Goal: Task Accomplishment & Management: Complete application form

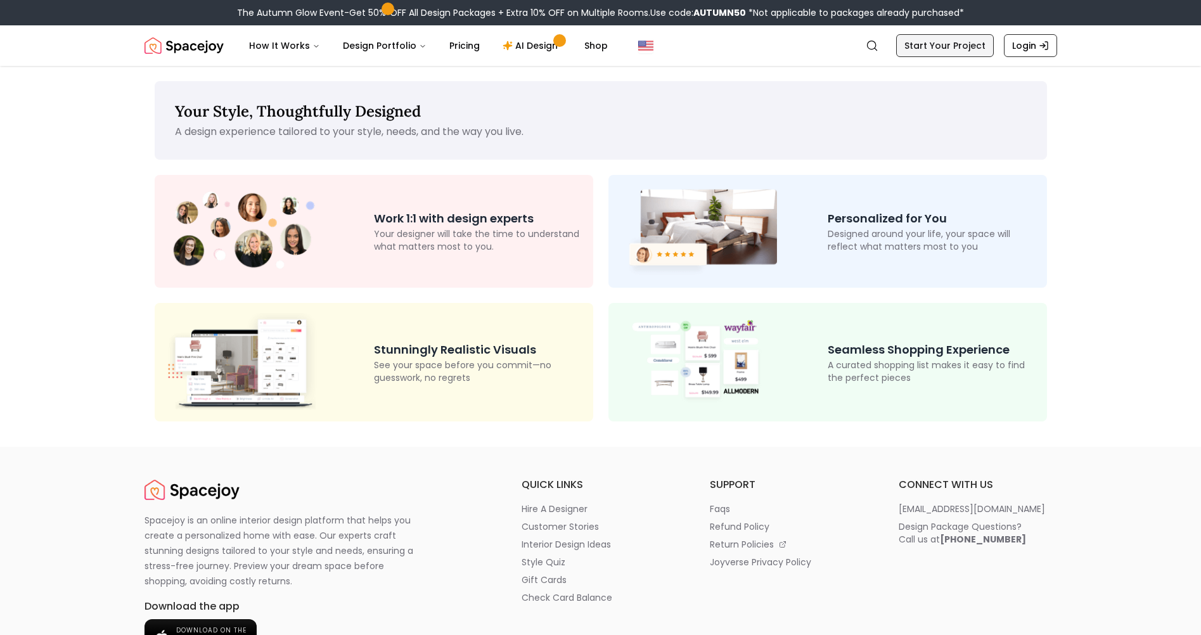
click at [913, 47] on link "Start Your Project" at bounding box center [945, 45] width 98 height 23
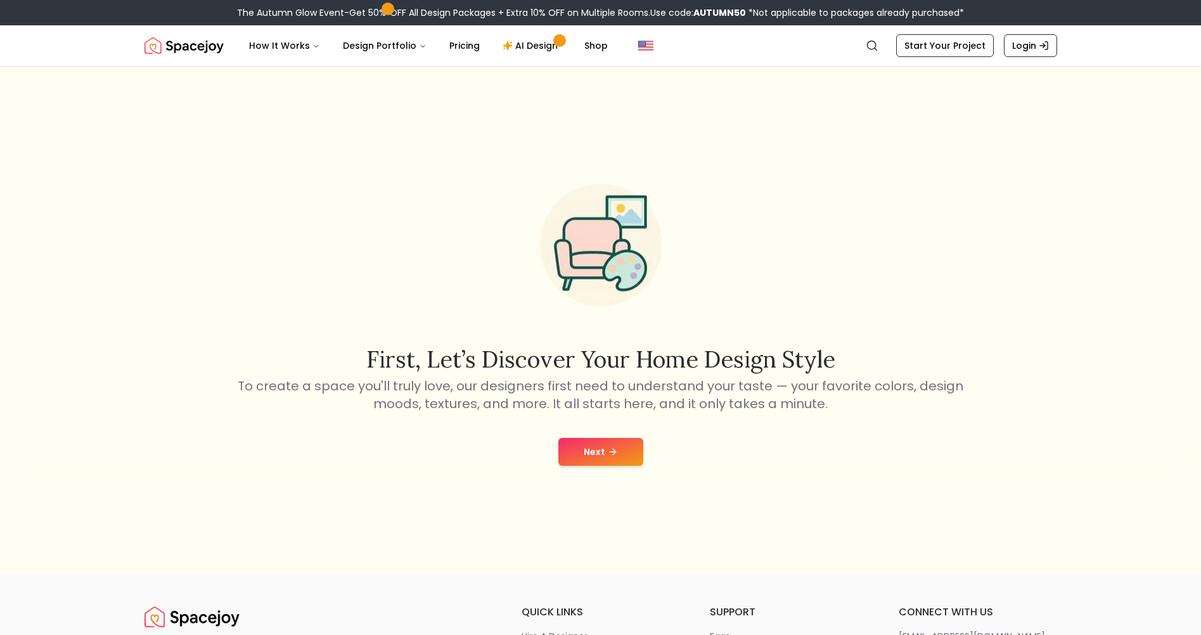
click at [566, 465] on button "Next" at bounding box center [600, 452] width 85 height 28
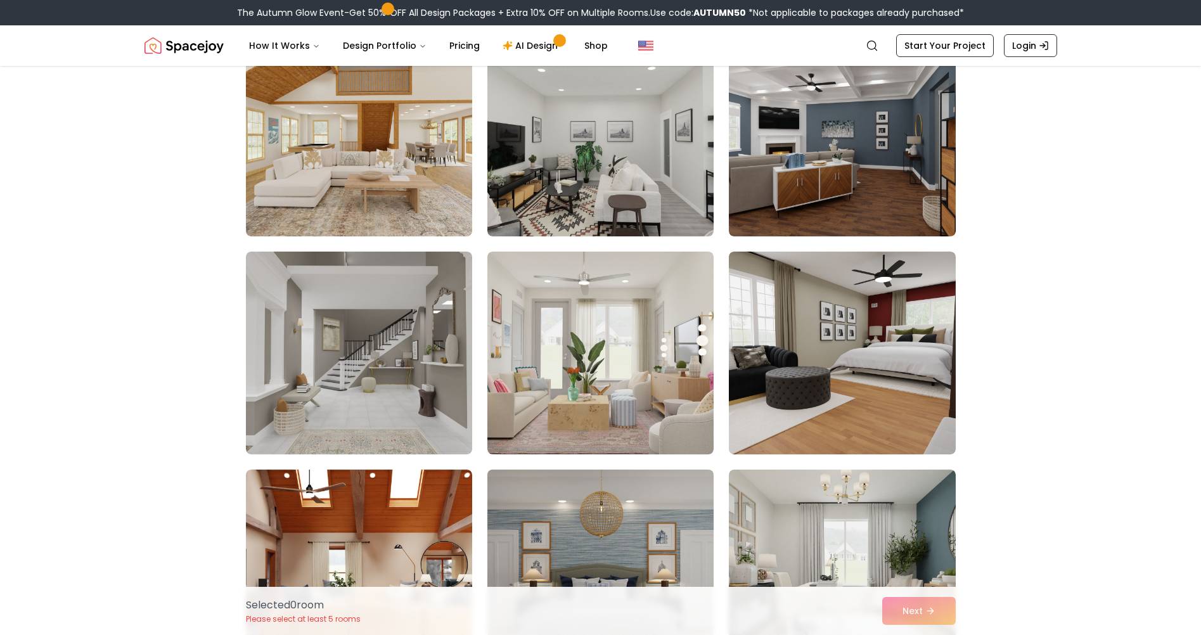
scroll to position [634, 0]
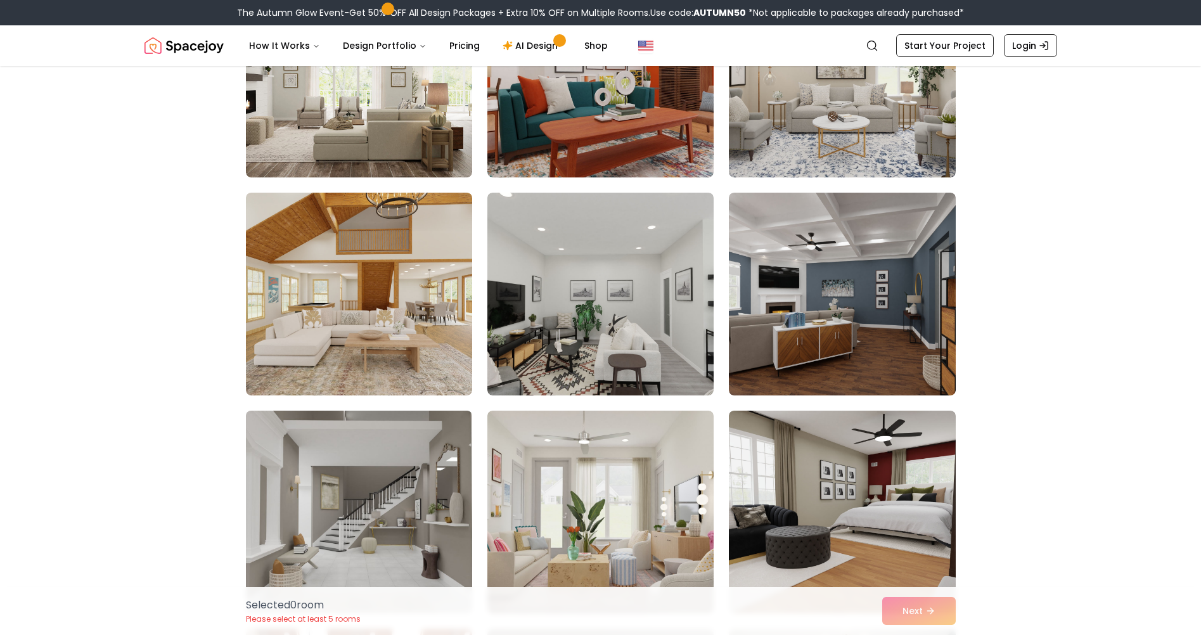
click at [409, 508] on img at bounding box center [359, 512] width 238 height 213
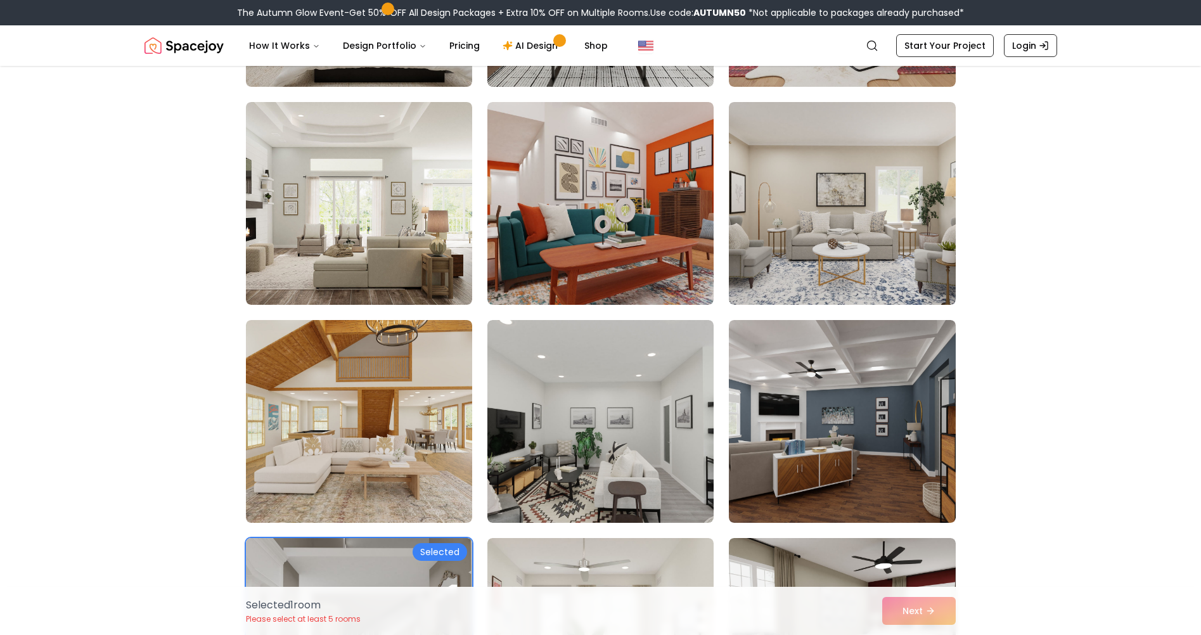
scroll to position [507, 0]
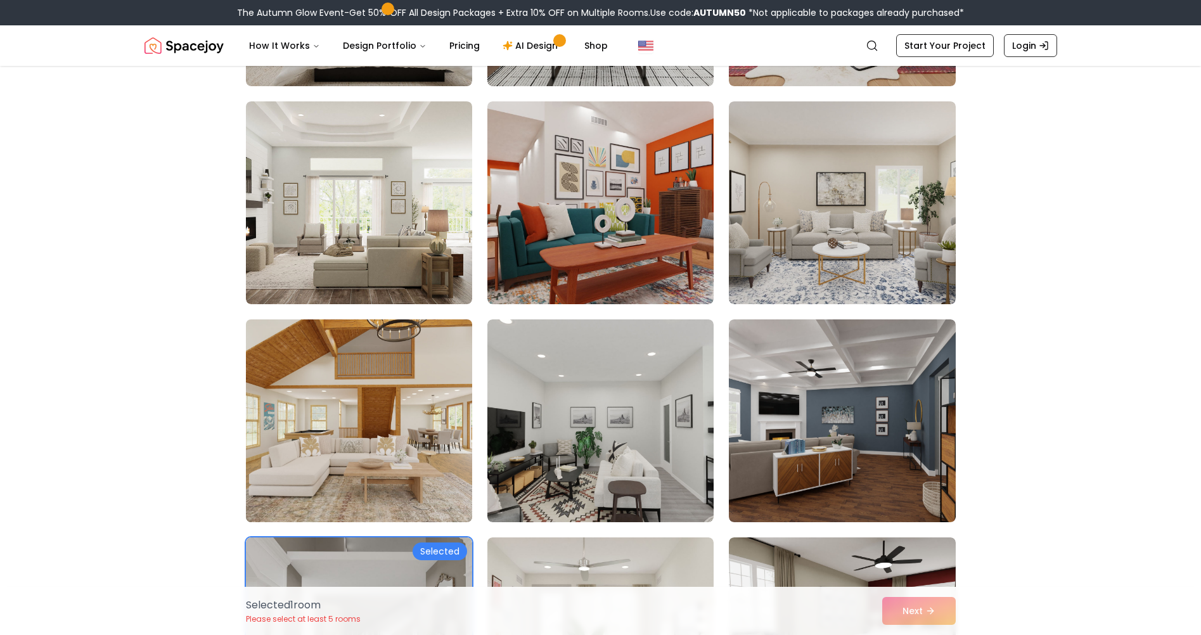
click at [409, 441] on img at bounding box center [359, 420] width 238 height 213
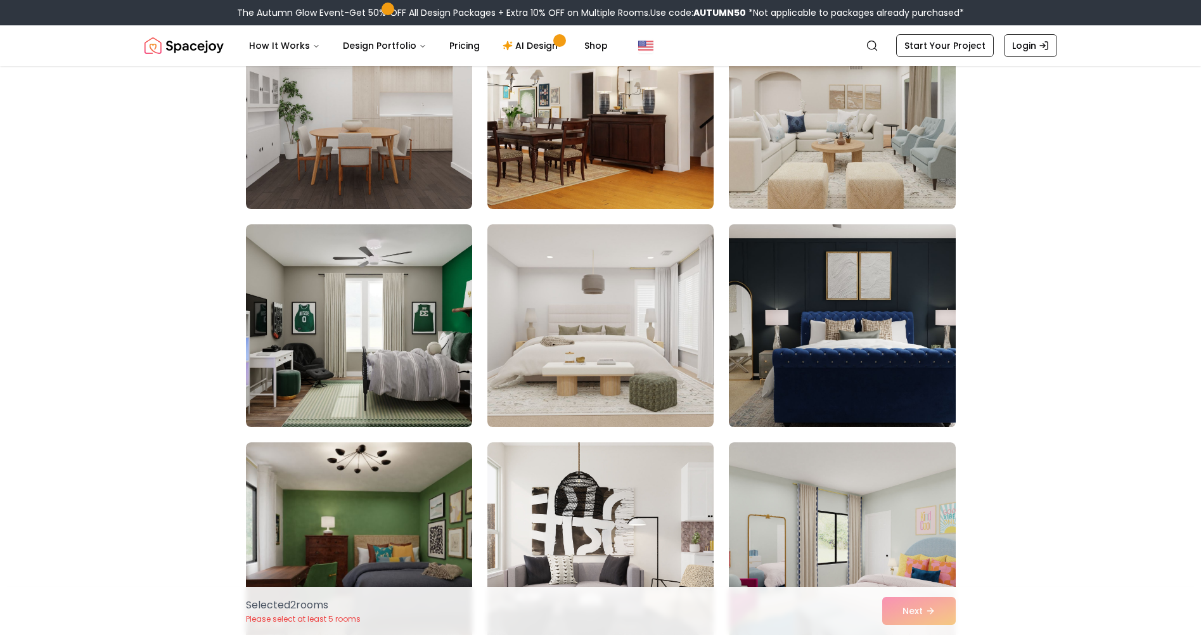
scroll to position [1458, 0]
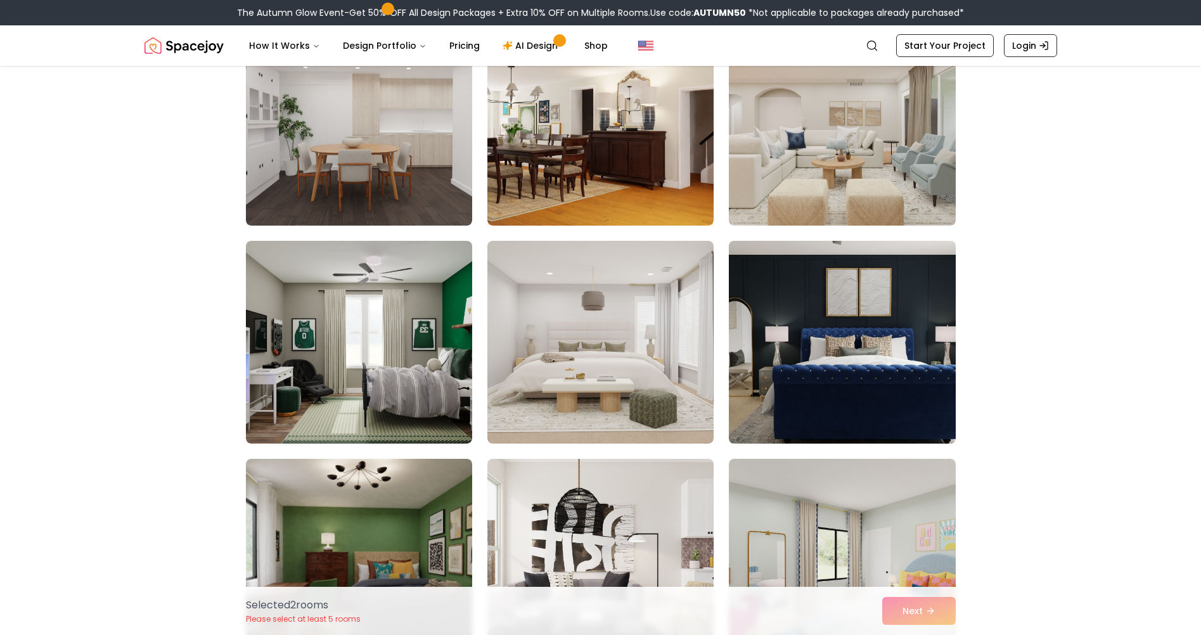
click at [793, 307] on img at bounding box center [842, 342] width 238 height 213
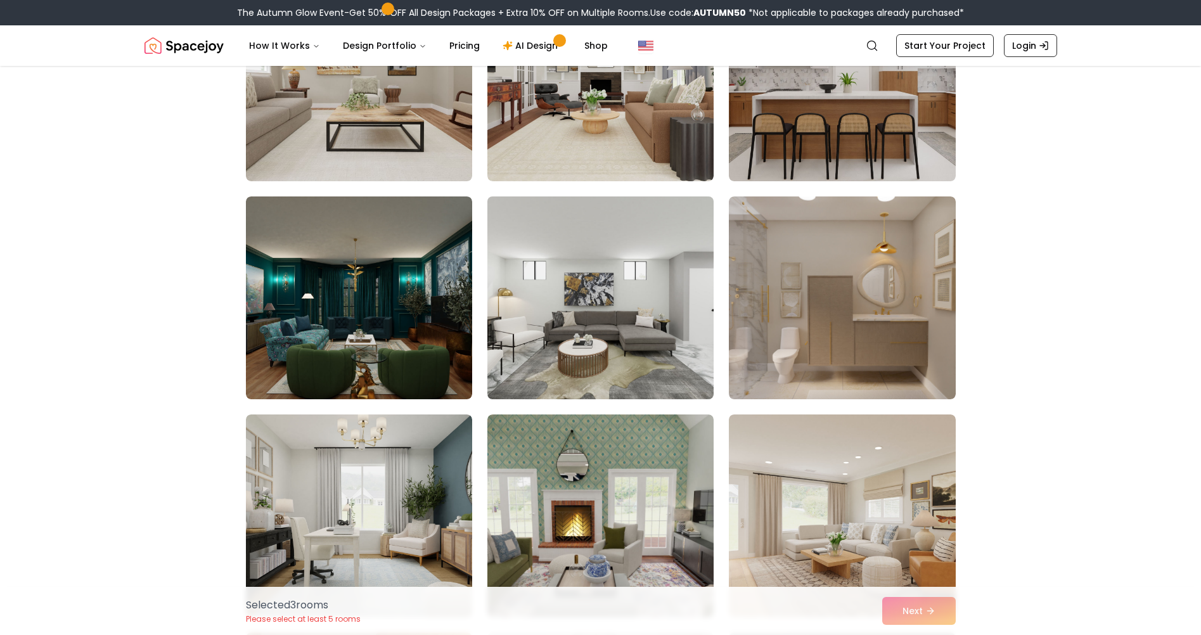
scroll to position [2598, 0]
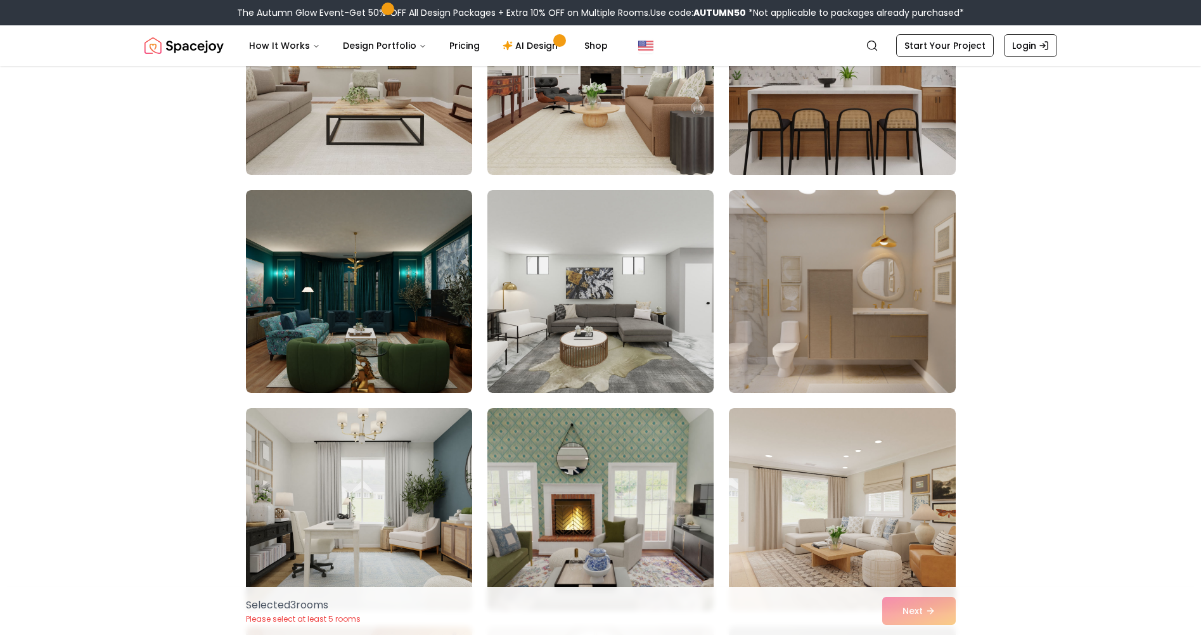
click at [804, 118] on img at bounding box center [842, 73] width 238 height 213
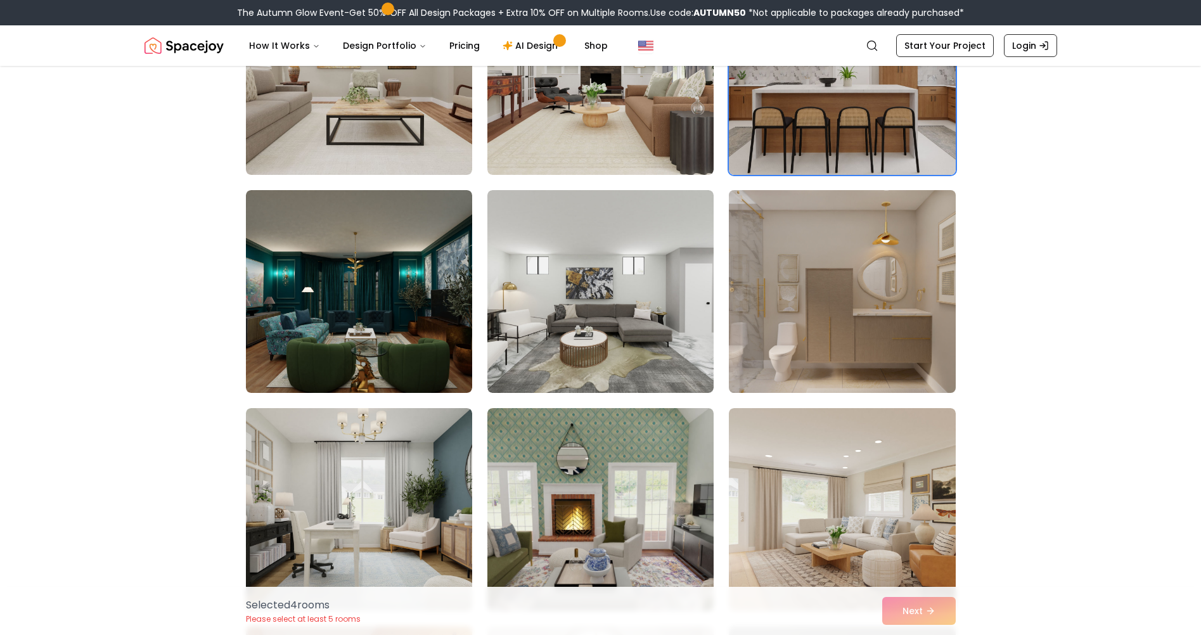
click at [750, 295] on img at bounding box center [842, 291] width 238 height 213
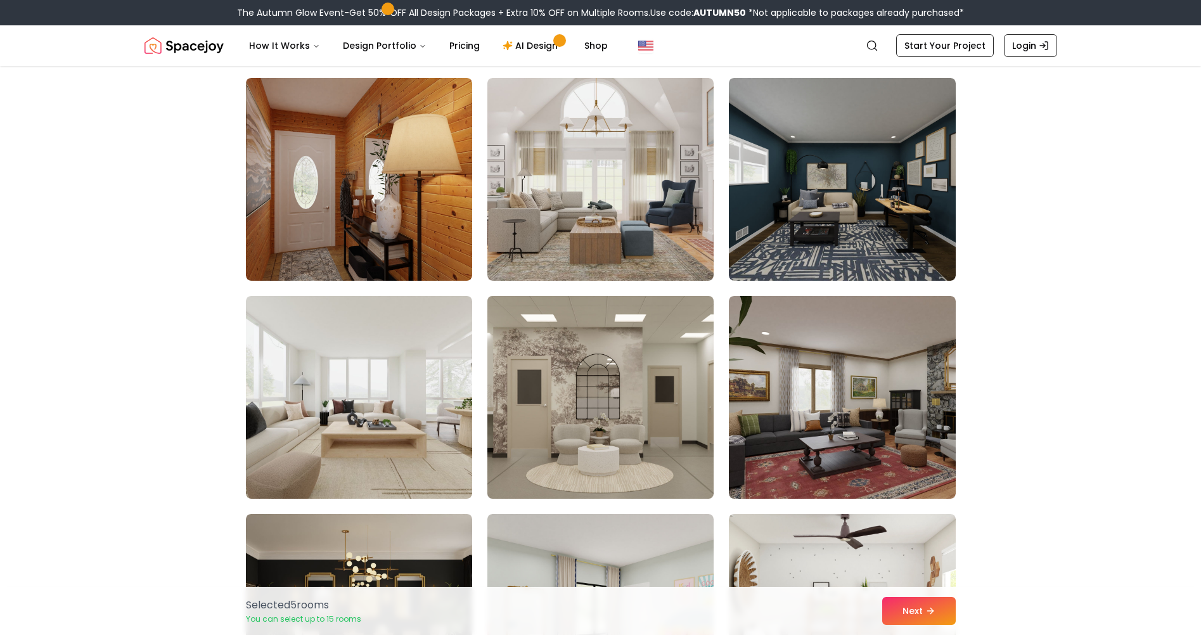
scroll to position [3169, 0]
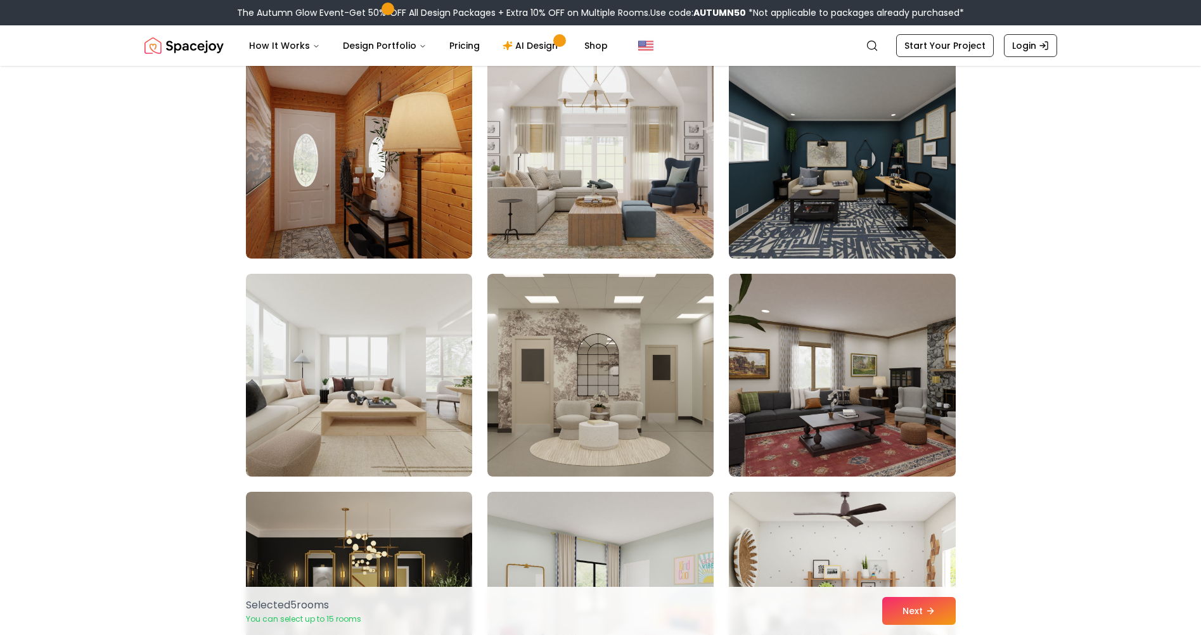
click at [581, 193] on img at bounding box center [601, 157] width 238 height 213
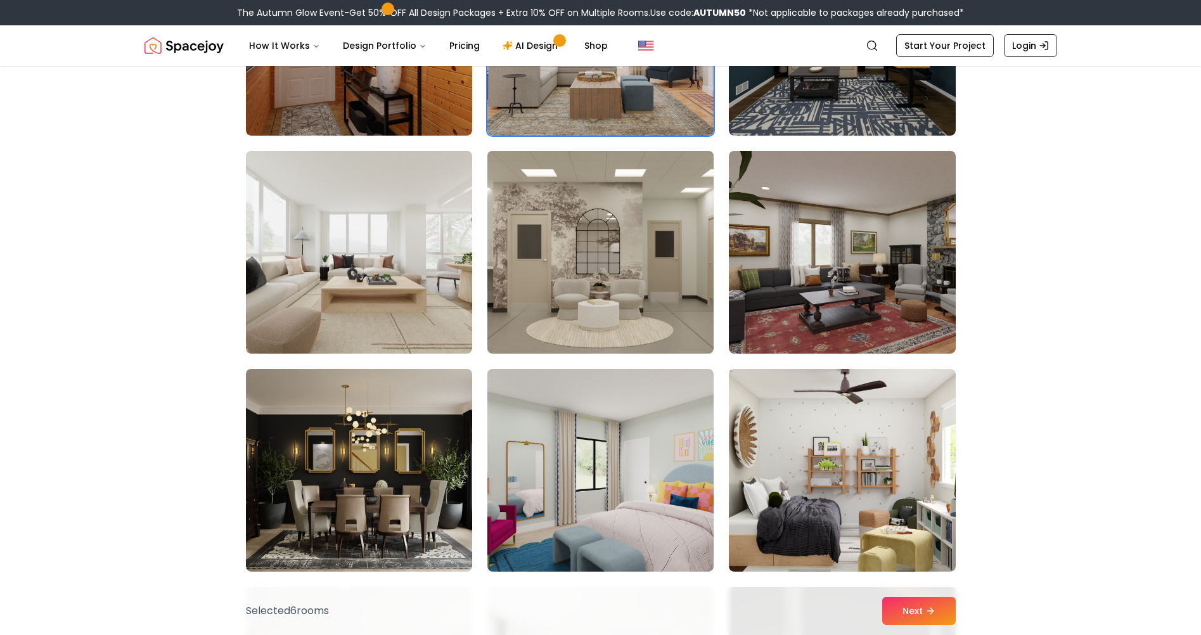
scroll to position [3295, 0]
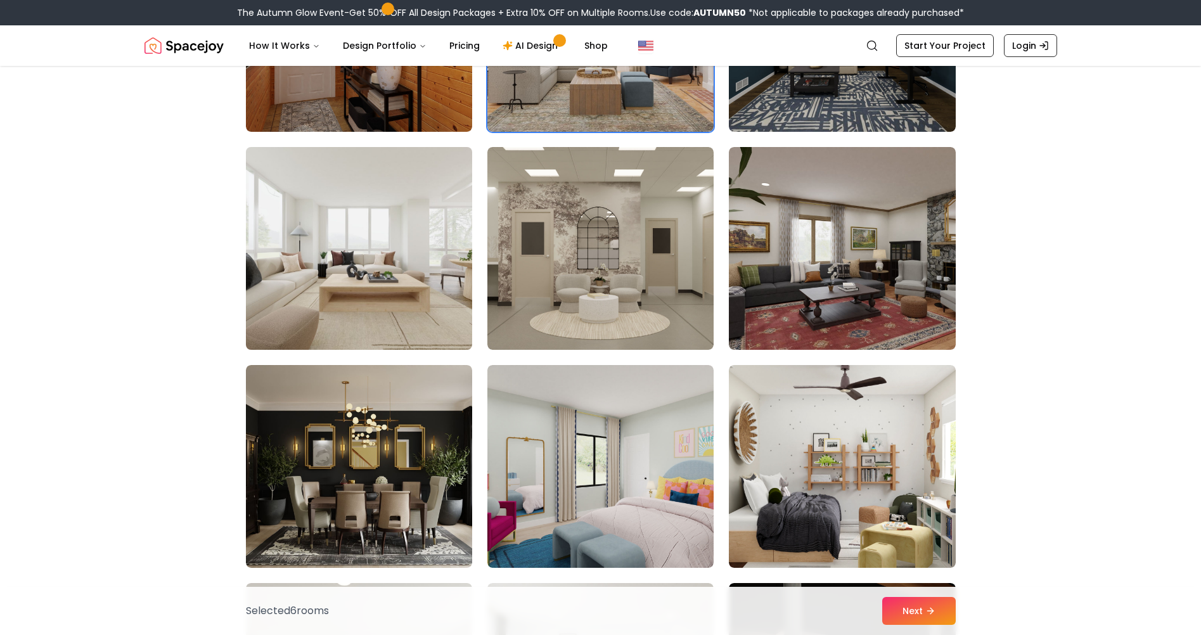
click at [415, 273] on img at bounding box center [359, 248] width 238 height 213
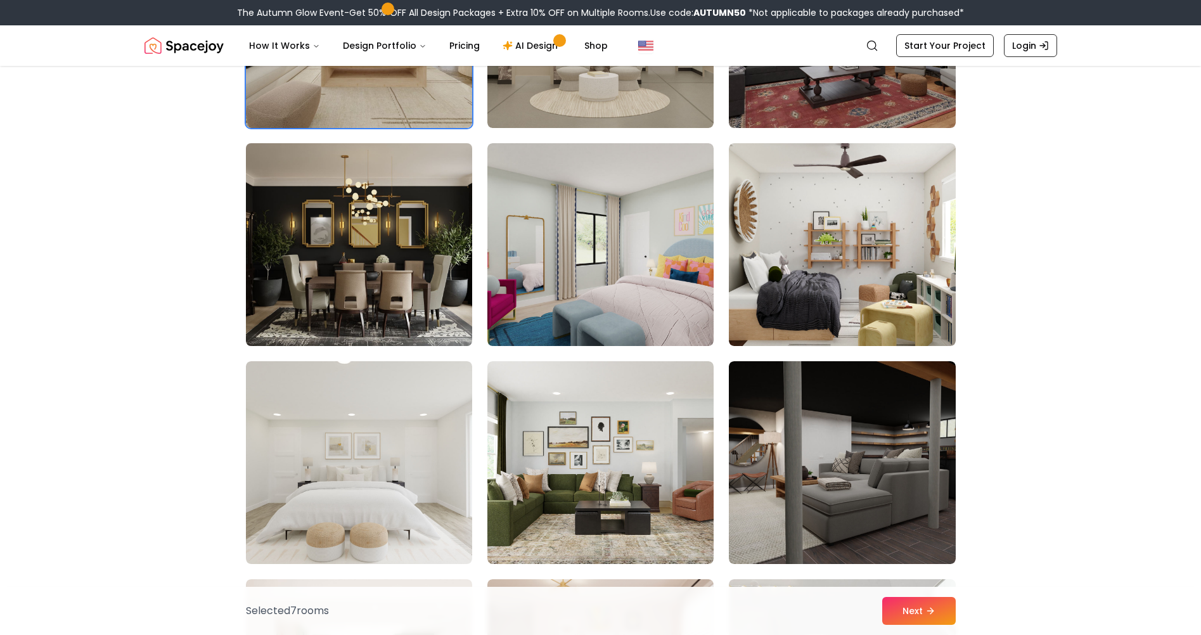
scroll to position [3549, 0]
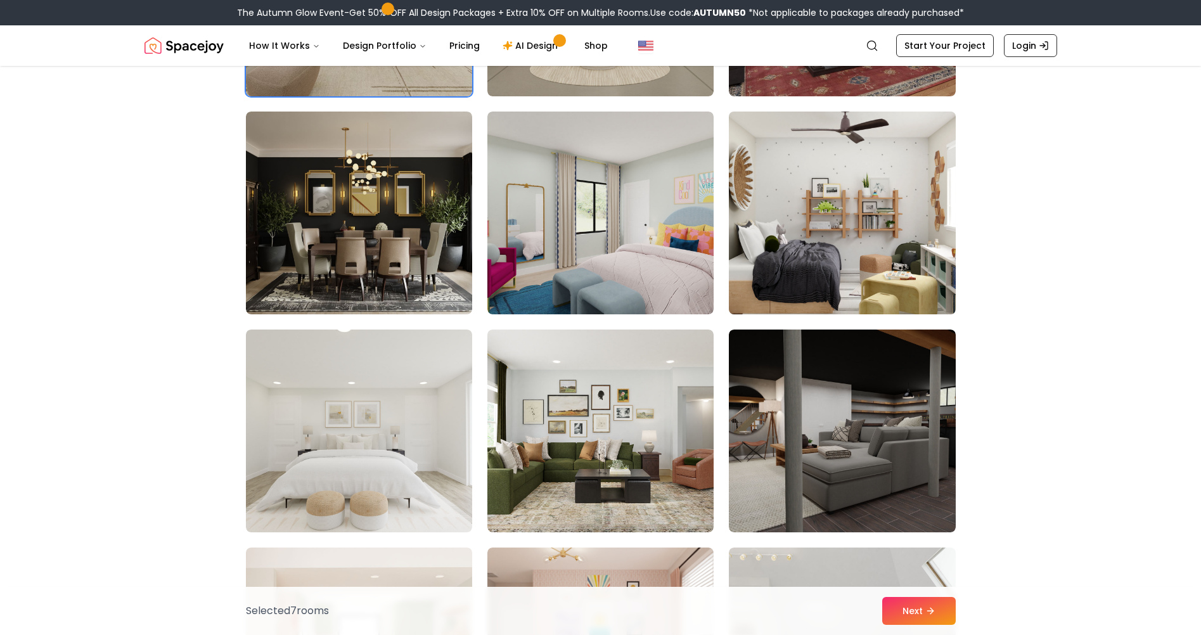
click at [902, 234] on img at bounding box center [842, 212] width 238 height 213
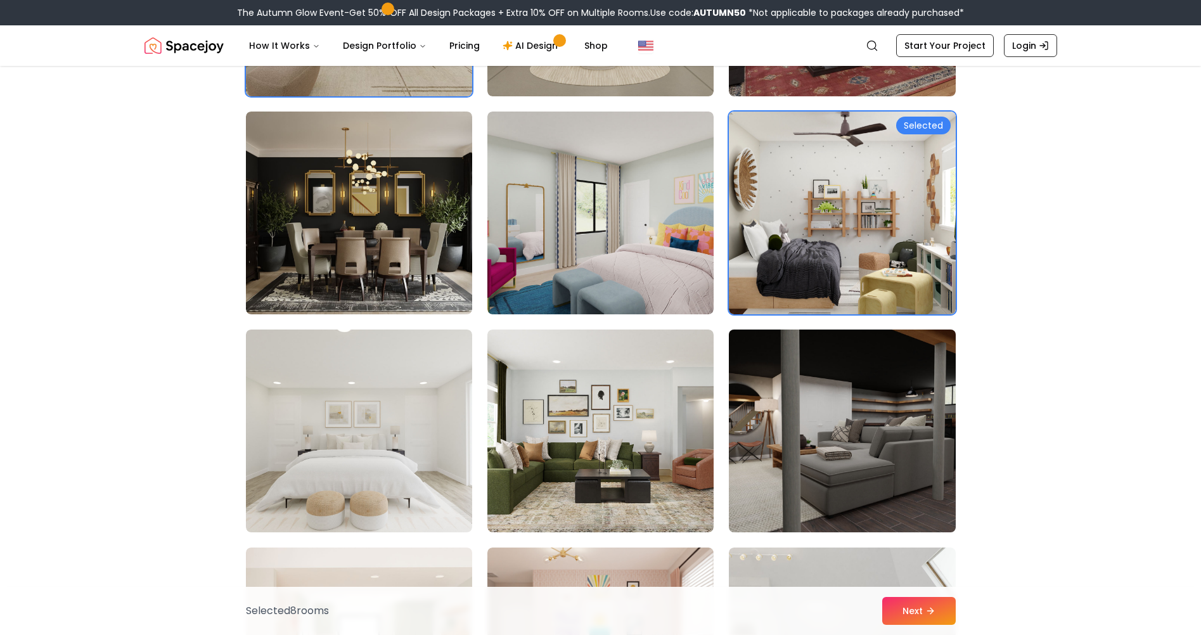
click at [873, 459] on img at bounding box center [842, 430] width 238 height 213
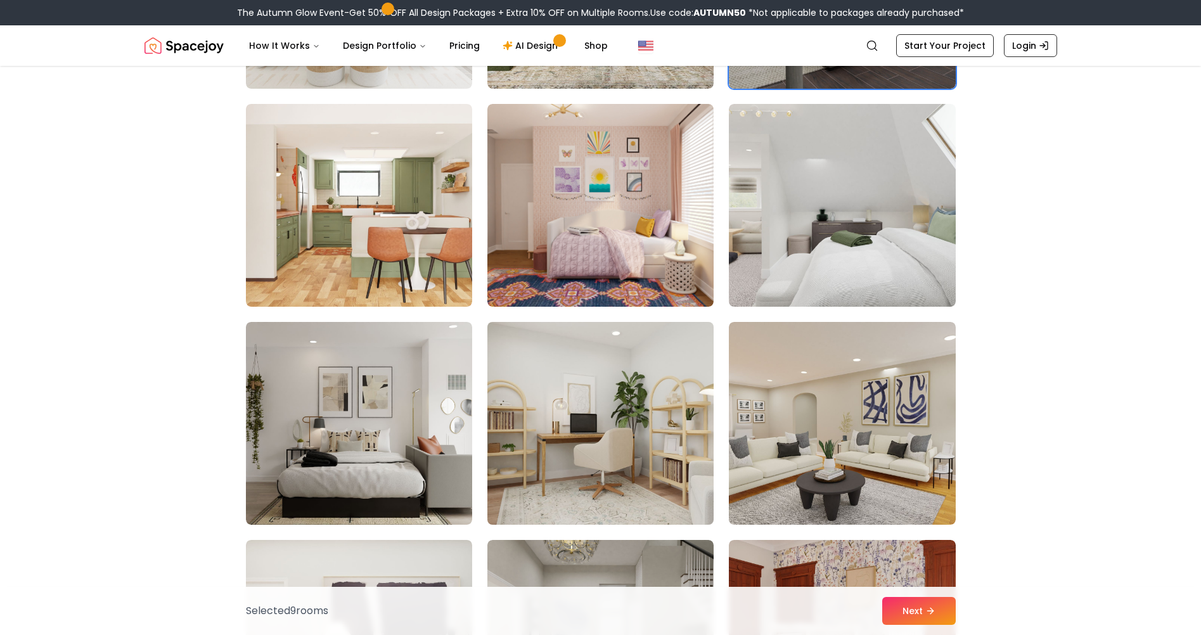
scroll to position [4056, 0]
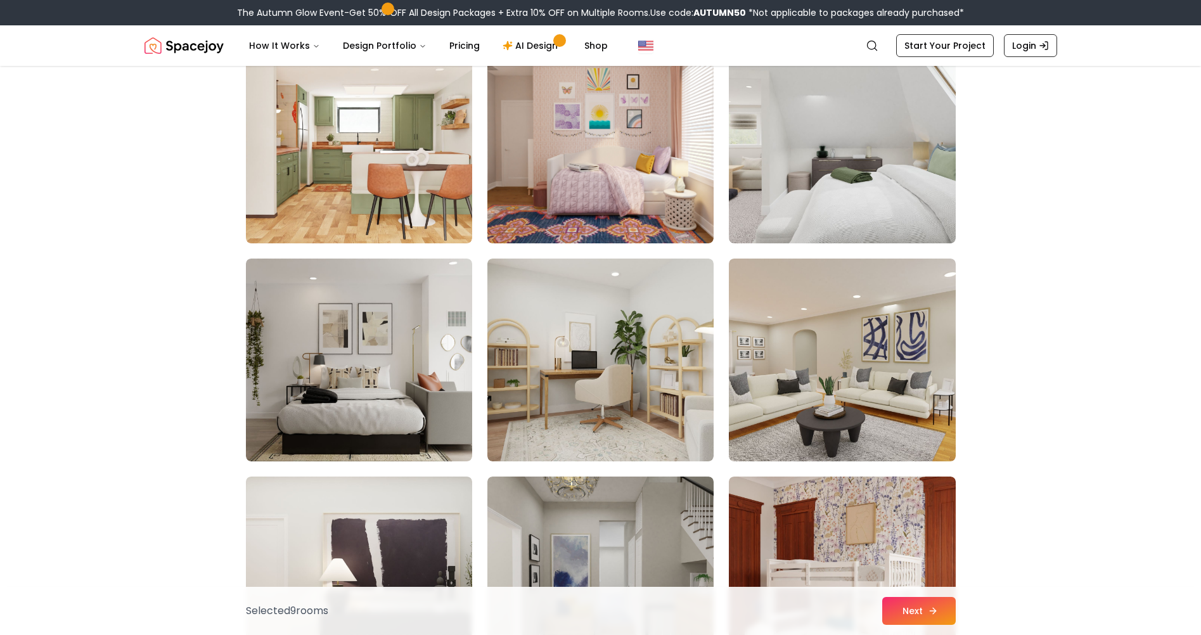
click at [895, 608] on button "Next" at bounding box center [919, 611] width 74 height 28
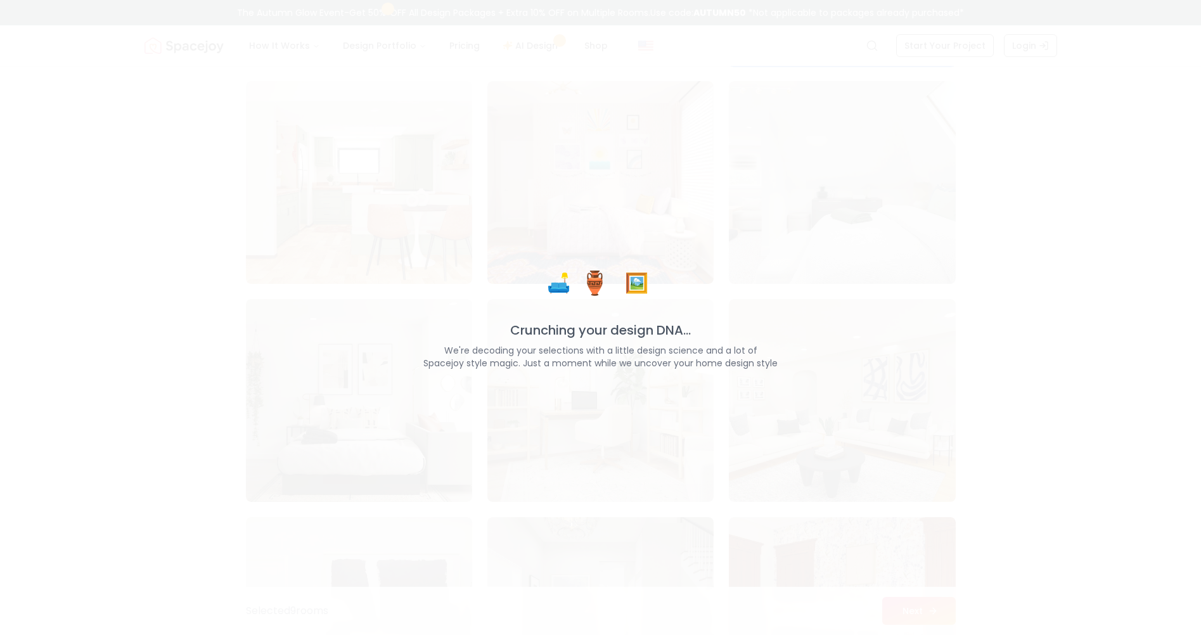
scroll to position [4096, 0]
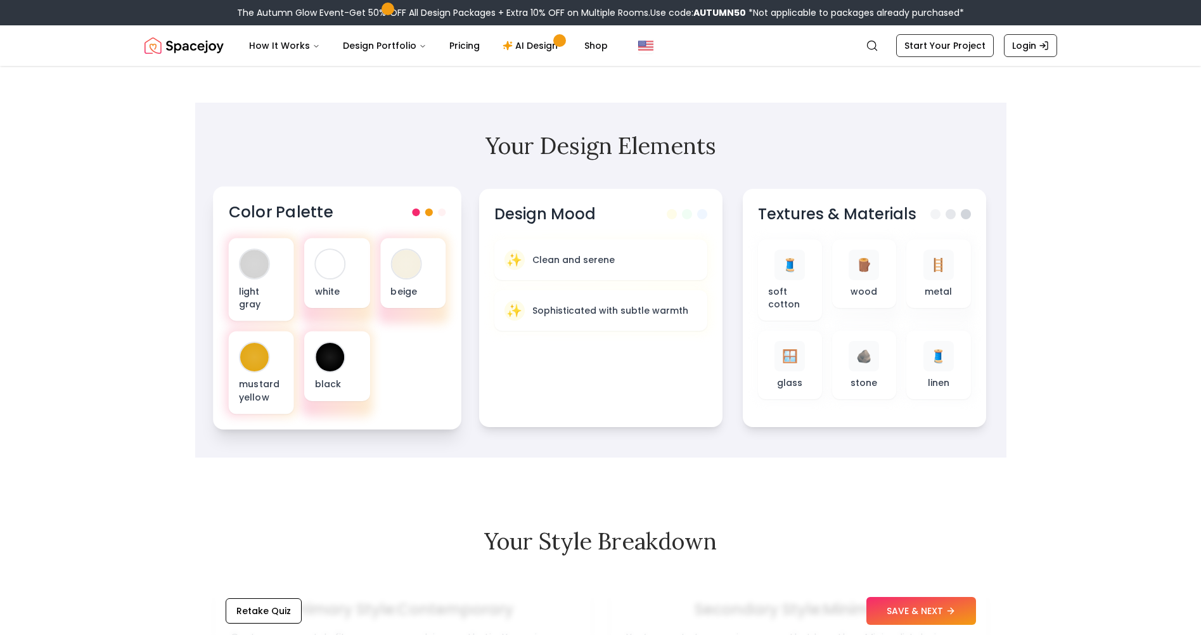
scroll to position [444, 0]
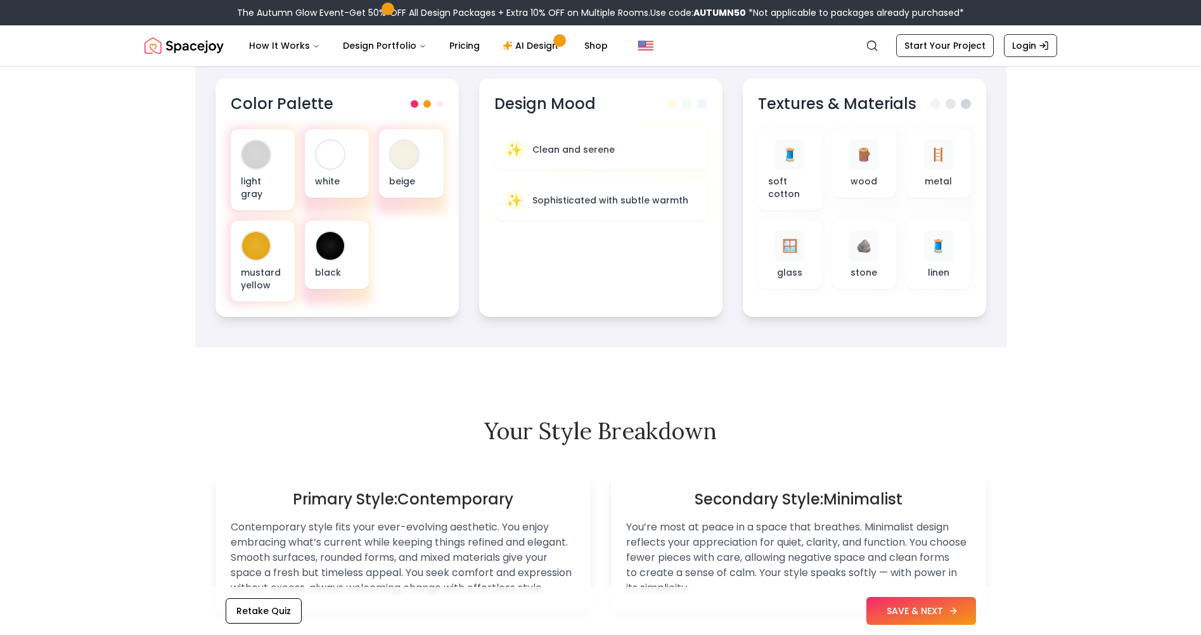
click at [930, 610] on button "SAVE & NEXT" at bounding box center [921, 611] width 110 height 28
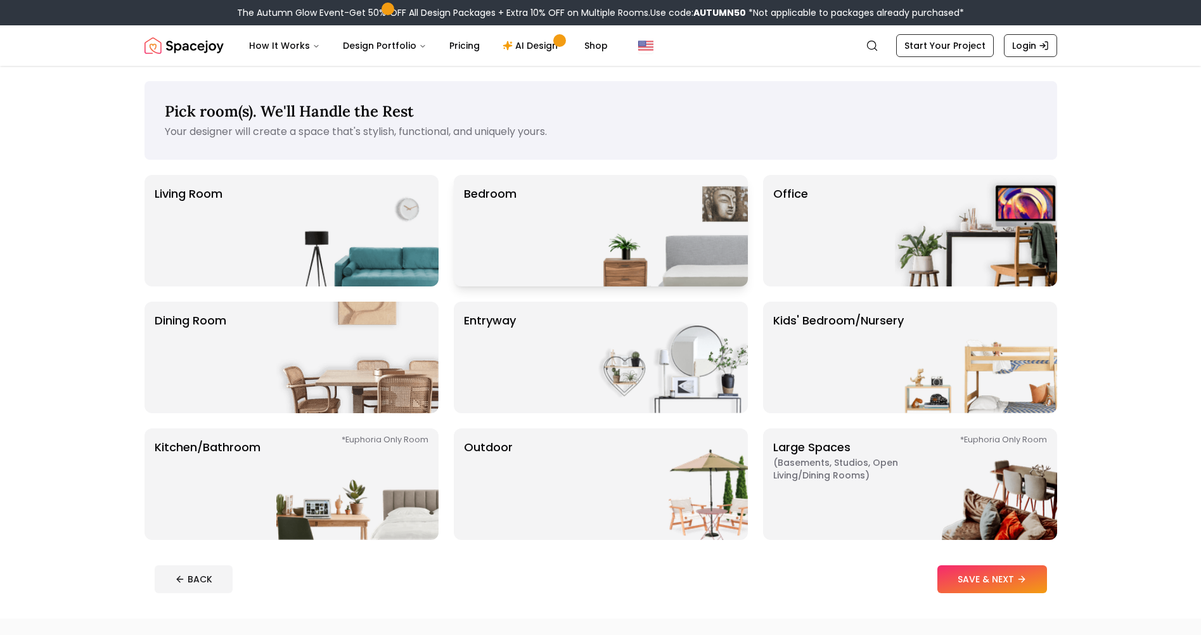
click at [537, 240] on div "Bedroom" at bounding box center [601, 231] width 294 height 112
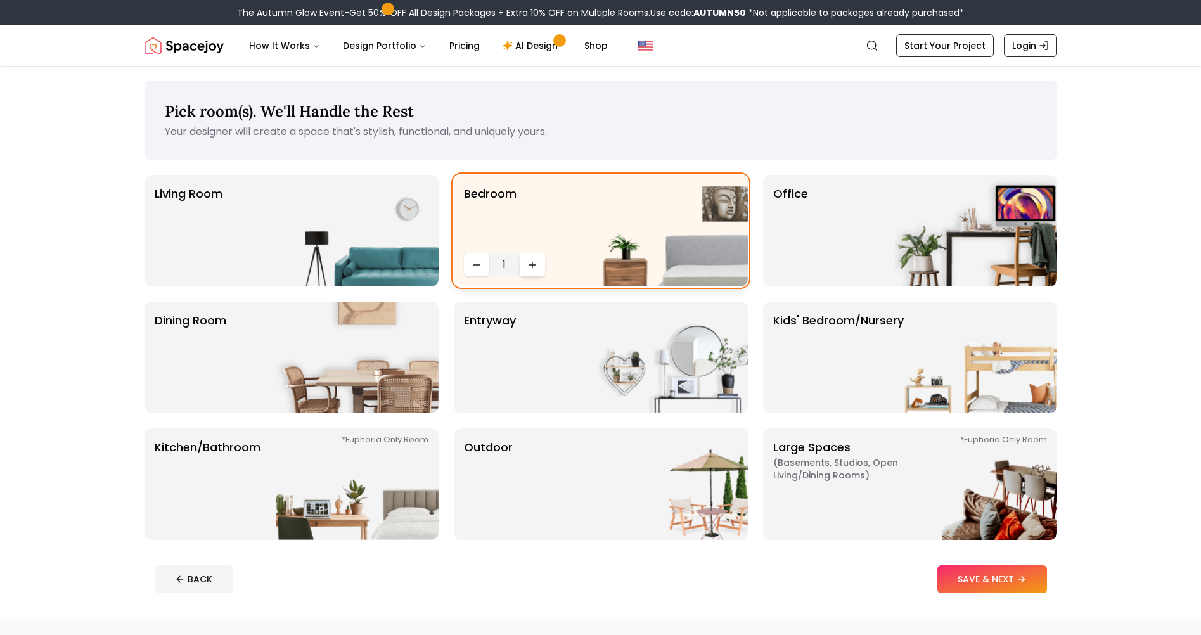
click at [541, 265] on button "Increase quantity" at bounding box center [532, 264] width 25 height 23
click at [540, 265] on button "Increase quantity" at bounding box center [532, 264] width 25 height 23
click at [532, 266] on icon "Increase quantity" at bounding box center [532, 265] width 0 height 6
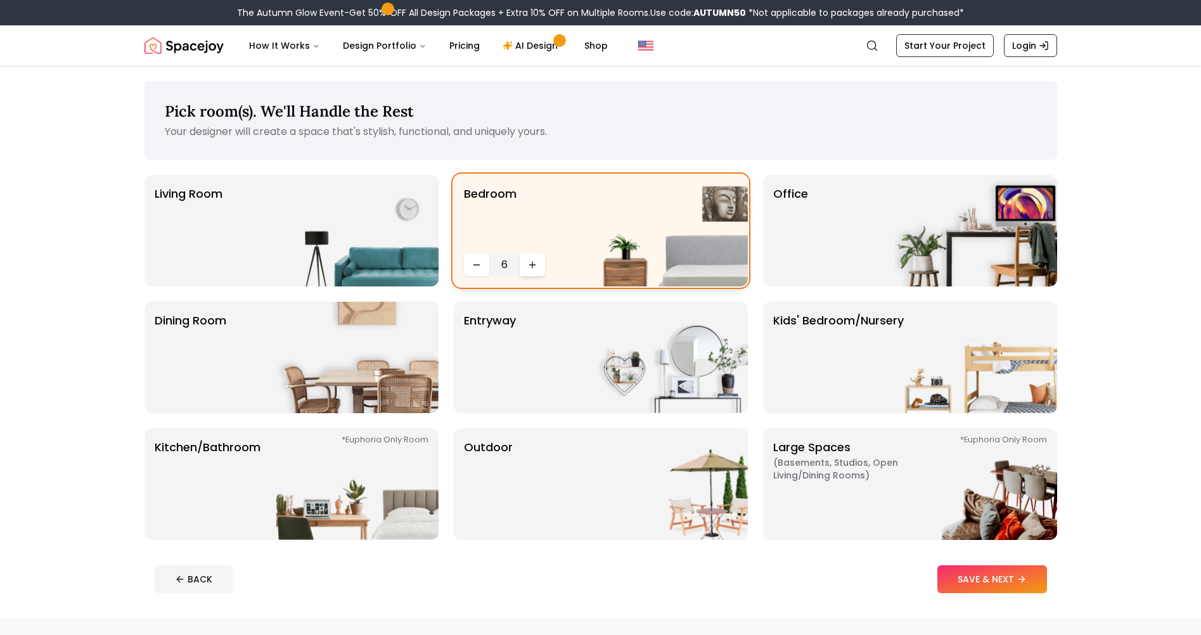
click at [532, 266] on icon "Increase quantity" at bounding box center [532, 265] width 0 height 6
click at [535, 265] on icon "Increase quantity" at bounding box center [532, 265] width 6 height 0
click at [317, 392] on img at bounding box center [357, 358] width 162 height 112
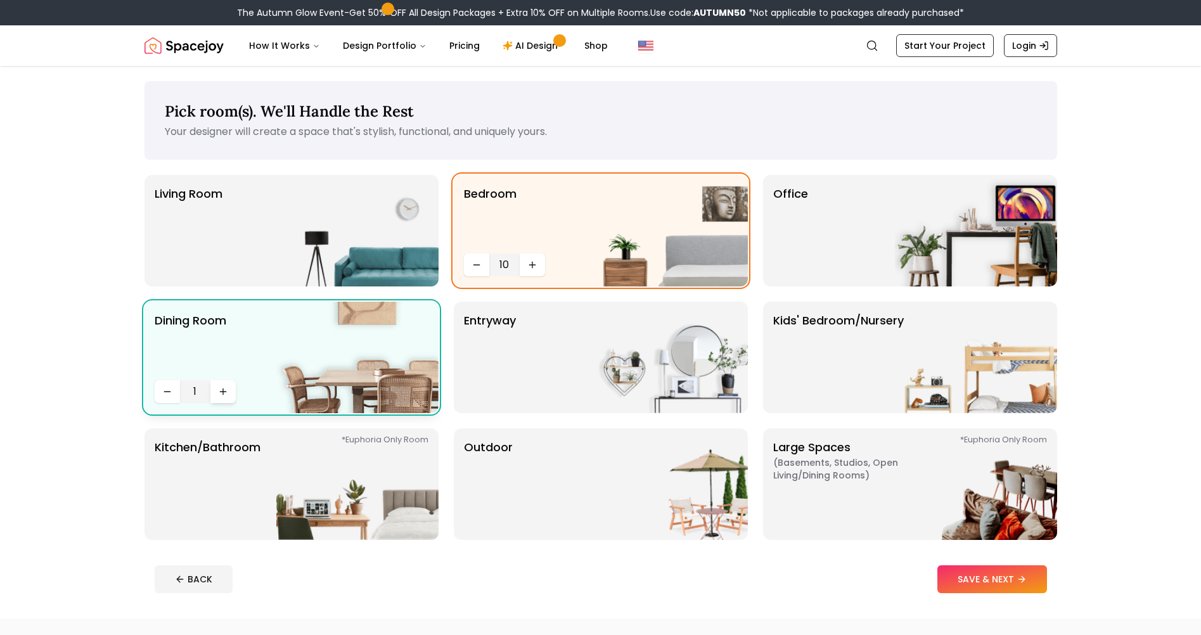
click at [224, 397] on button "Increase quantity" at bounding box center [222, 391] width 25 height 23
click at [224, 395] on icon "Increase quantity" at bounding box center [223, 392] width 10 height 10
click at [345, 205] on img at bounding box center [357, 231] width 162 height 112
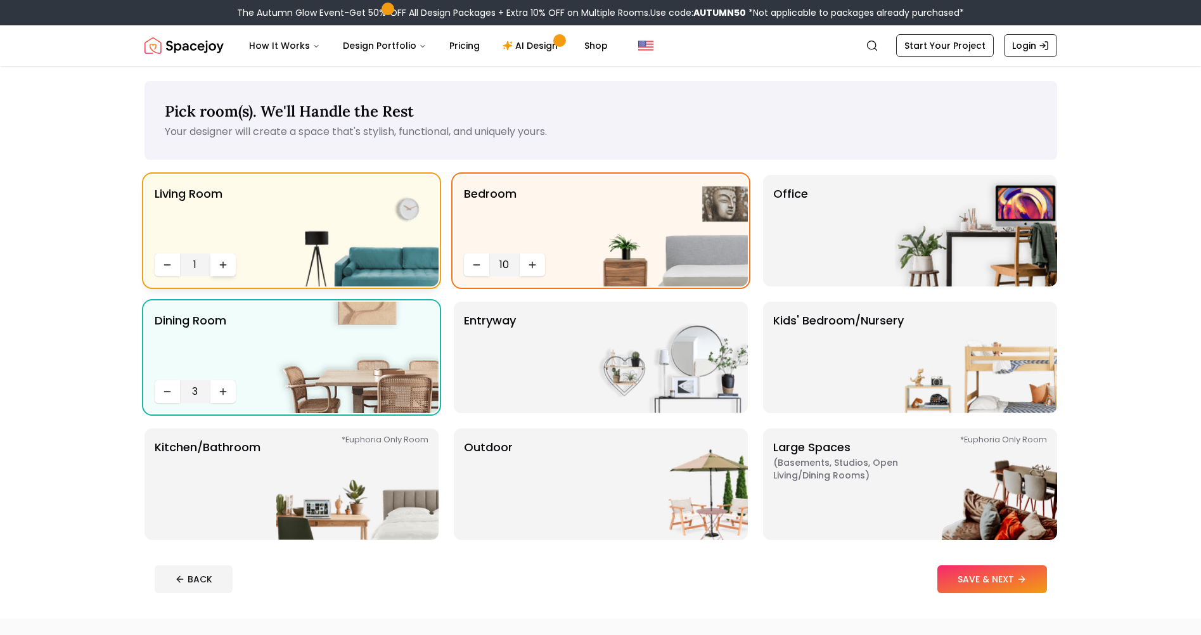
click at [230, 254] on button "Increase quantity" at bounding box center [222, 264] width 25 height 23
click at [226, 263] on icon "Increase quantity" at bounding box center [223, 265] width 10 height 10
click at [166, 395] on icon "Decrease quantity" at bounding box center [167, 392] width 10 height 10
click at [249, 456] on p "Kitchen/Bathroom *Euphoria Only Room" at bounding box center [208, 484] width 106 height 91
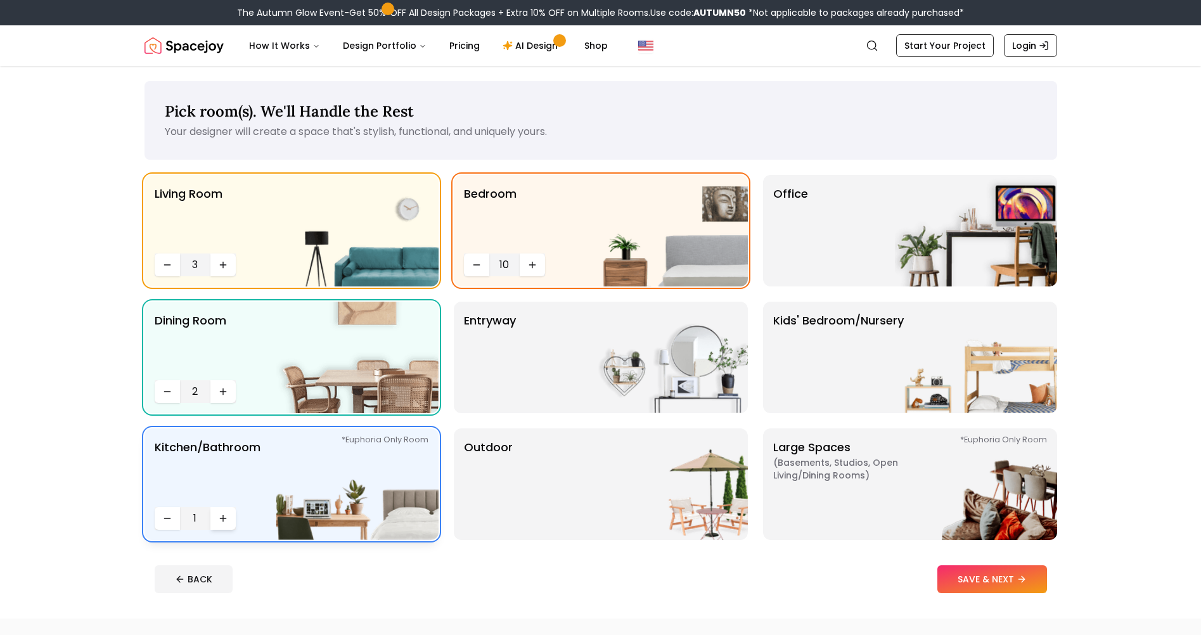
click at [228, 524] on button "Increase quantity" at bounding box center [222, 518] width 25 height 23
click at [224, 510] on button "Increase quantity" at bounding box center [222, 518] width 25 height 23
click at [224, 511] on button "Increase quantity" at bounding box center [222, 518] width 25 height 23
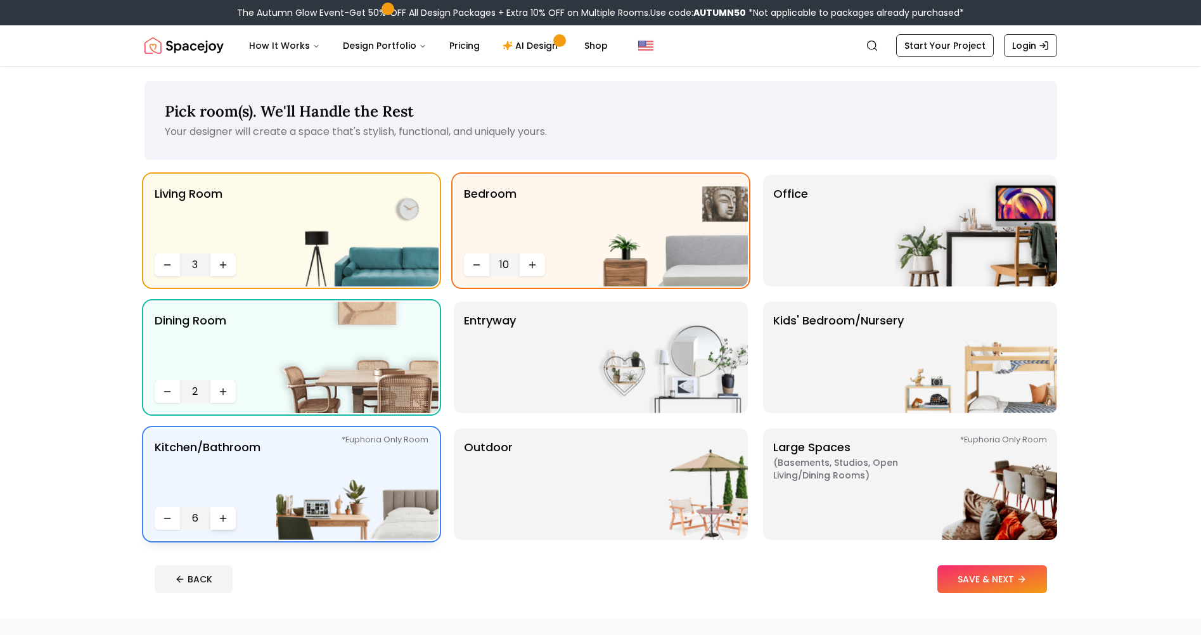
click at [224, 511] on button "Increase quantity" at bounding box center [222, 518] width 25 height 23
click at [662, 494] on img at bounding box center [667, 484] width 162 height 112
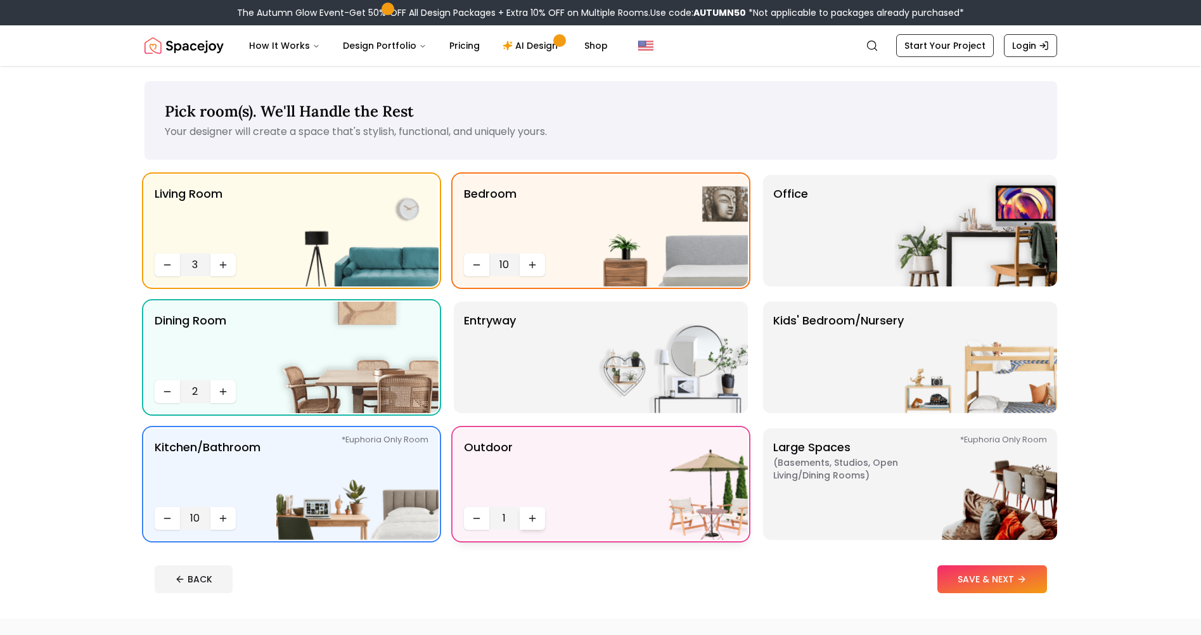
click at [534, 517] on icon "Increase quantity" at bounding box center [532, 518] width 10 height 10
click at [953, 460] on img at bounding box center [976, 484] width 162 height 112
click at [870, 494] on p "Large Spaces ( Basements, Studios, Open living/dining rooms ) *Euphoria Only Ro…" at bounding box center [852, 484] width 158 height 91
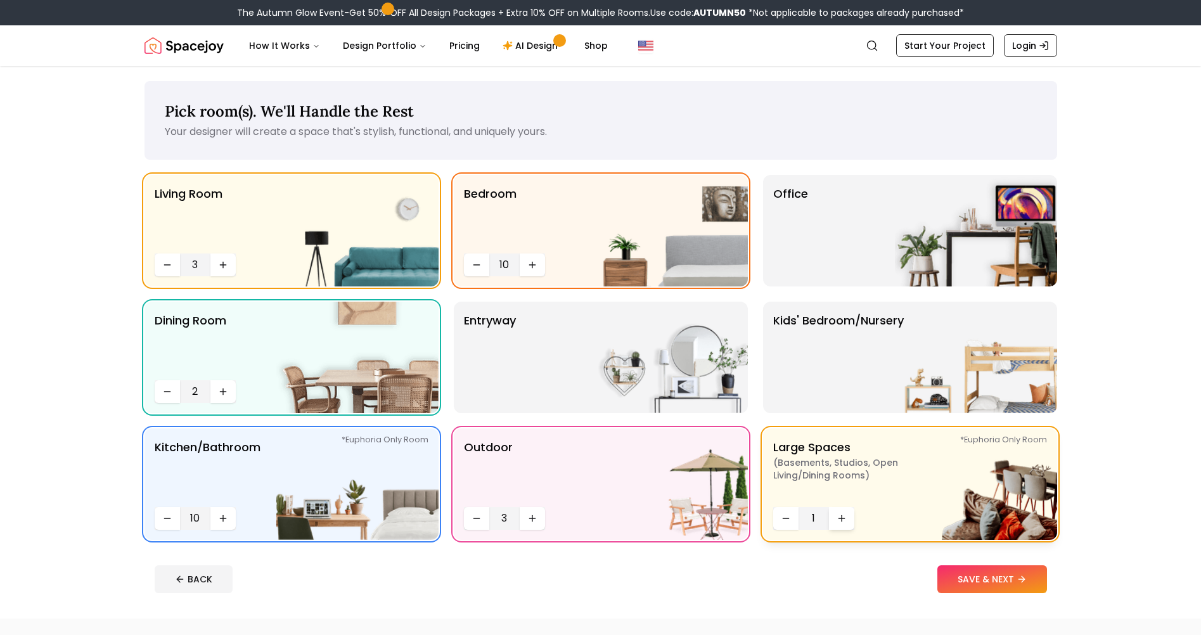
click at [838, 515] on icon "Increase quantity" at bounding box center [842, 518] width 10 height 10
click at [839, 515] on icon "Increase quantity" at bounding box center [842, 518] width 10 height 10
click at [820, 344] on p "Kids' Bedroom/Nursery" at bounding box center [838, 357] width 131 height 91
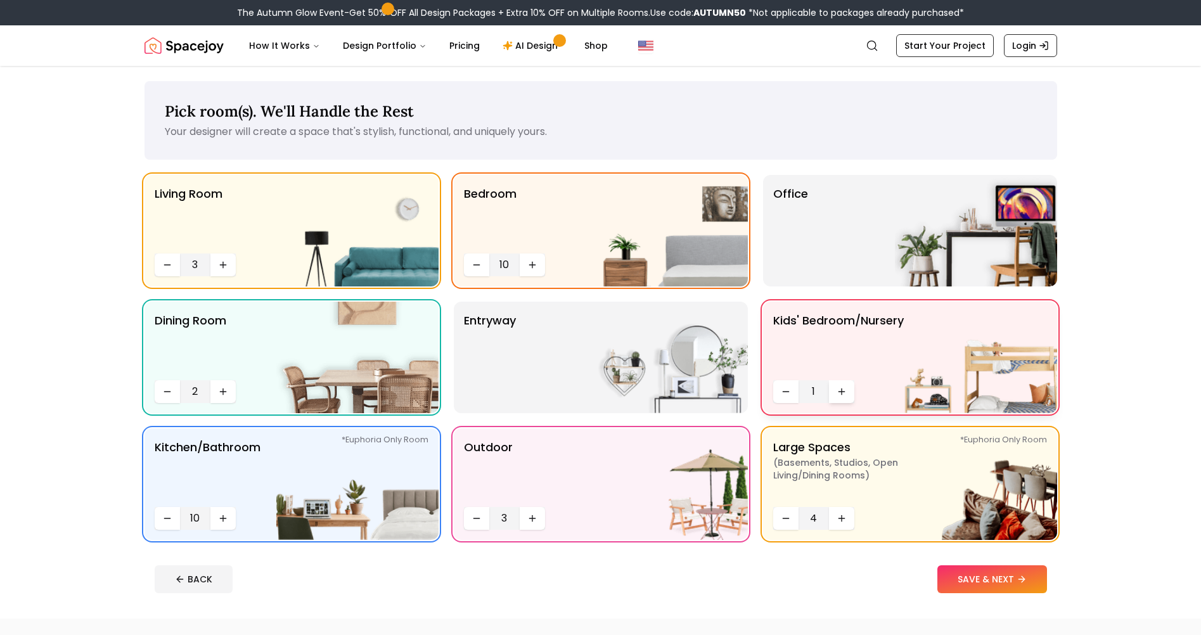
click at [839, 390] on icon "Increase quantity" at bounding box center [842, 392] width 10 height 10
click at [789, 390] on icon "Decrease quantity" at bounding box center [786, 392] width 10 height 10
click at [787, 231] on p "Office" at bounding box center [790, 230] width 35 height 91
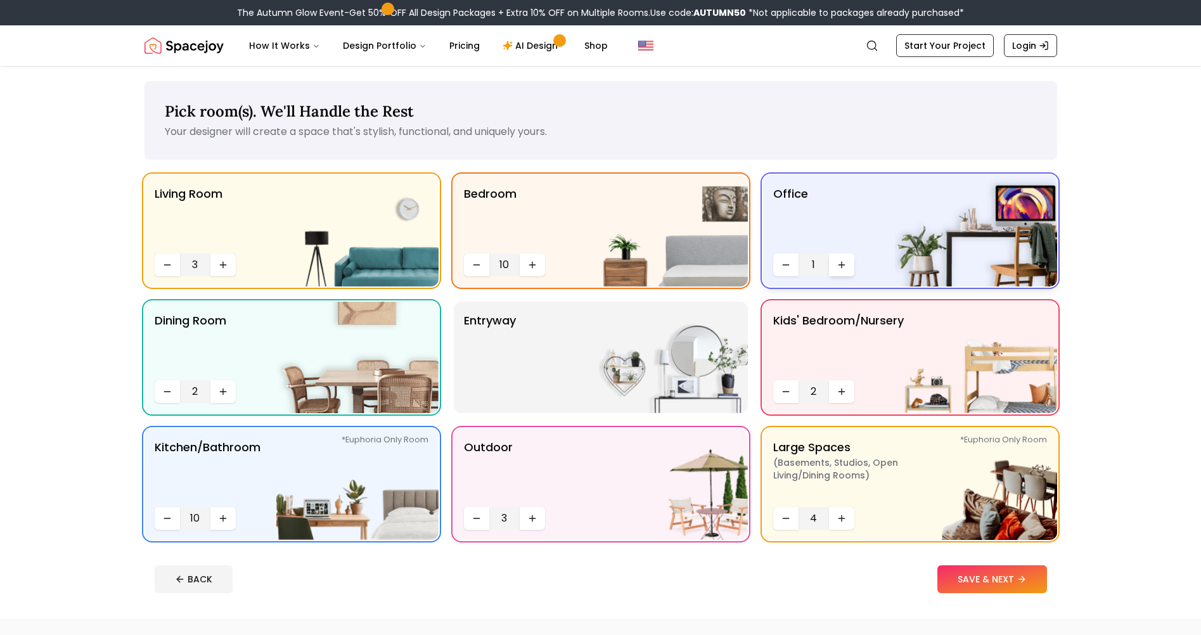
click at [842, 262] on icon "Increase quantity" at bounding box center [842, 265] width 0 height 6
click at [532, 381] on div "entryway" at bounding box center [601, 358] width 294 height 112
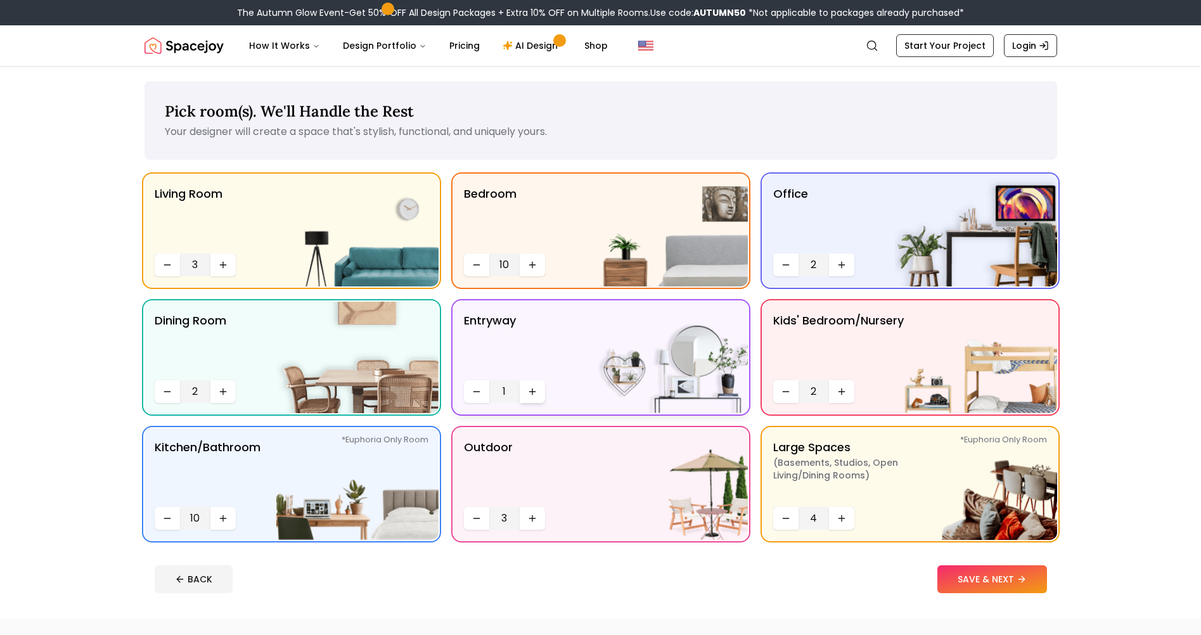
click at [534, 385] on button "Increase quantity" at bounding box center [532, 391] width 25 height 23
click at [985, 580] on button "SAVE & NEXT" at bounding box center [992, 579] width 110 height 28
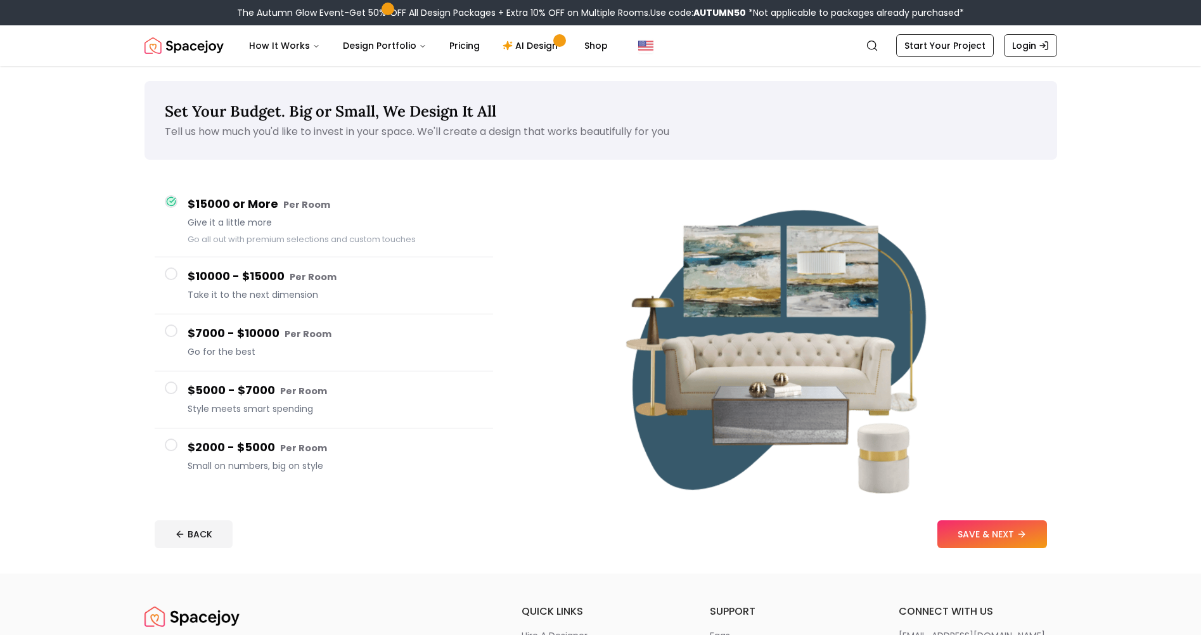
click at [178, 451] on button "$2000 - $5000 Per Room Small on numbers, big on style" at bounding box center [324, 456] width 338 height 56
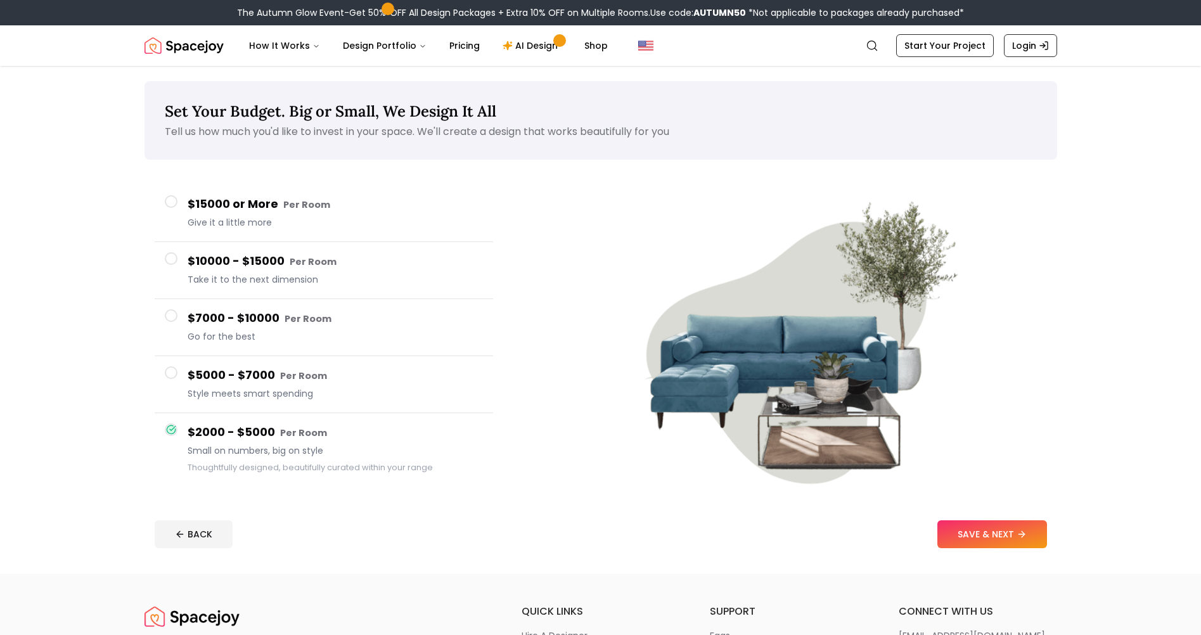
click at [184, 380] on button "$5000 - $7000 Per Room Style meets smart spending" at bounding box center [324, 384] width 338 height 57
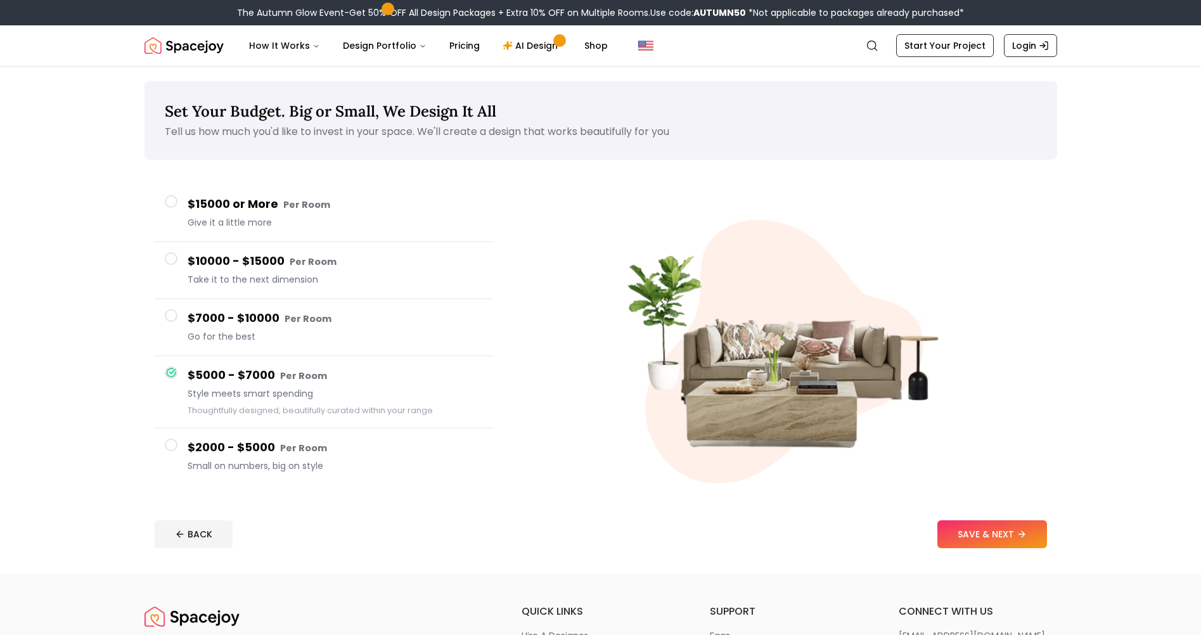
click at [189, 349] on button "$7000 - $10000 Per Room Go for the best" at bounding box center [324, 327] width 338 height 57
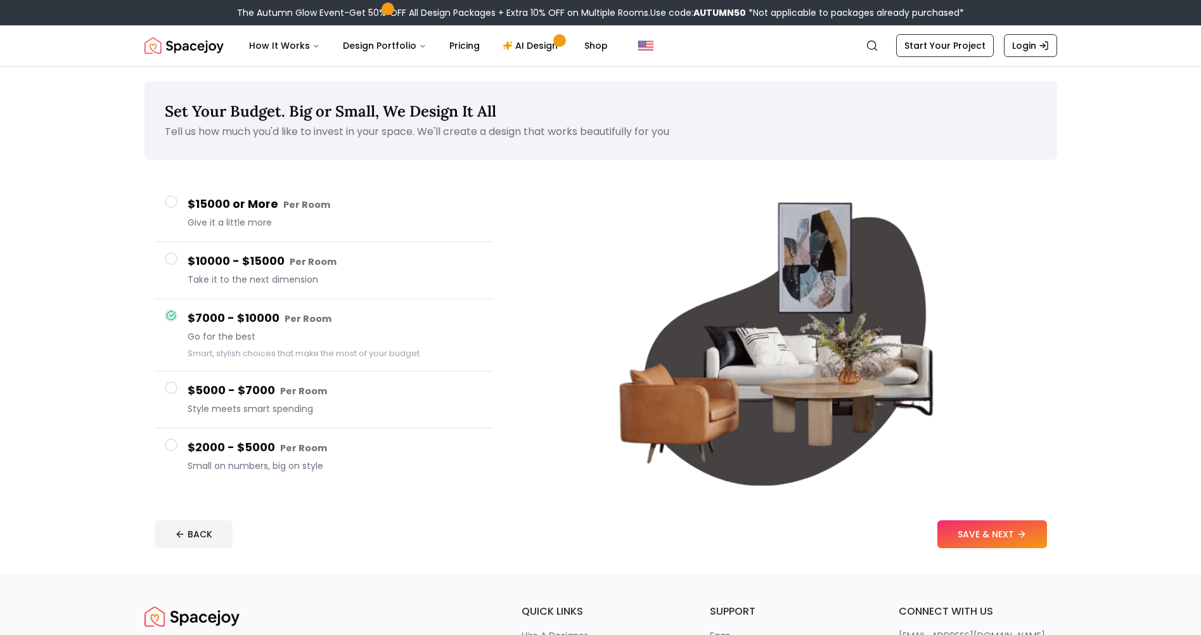
click at [188, 270] on h4 "$10000 - $15000 Per Room" at bounding box center [335, 261] width 295 height 18
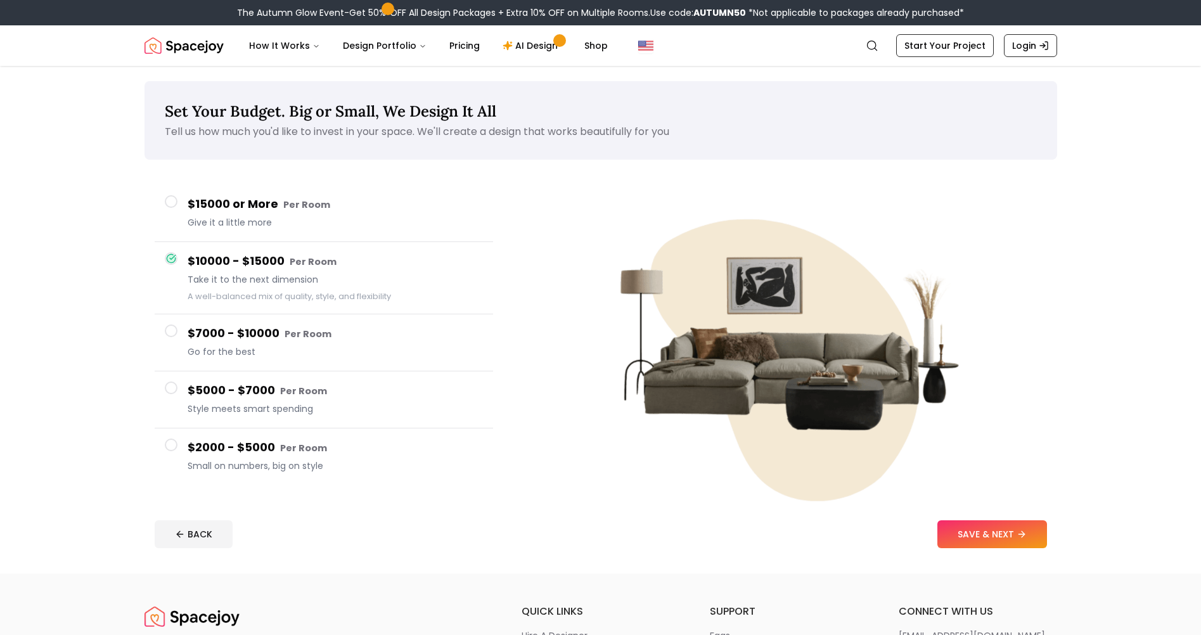
click at [190, 196] on h4 "$15000 or More Per Room" at bounding box center [335, 204] width 295 height 18
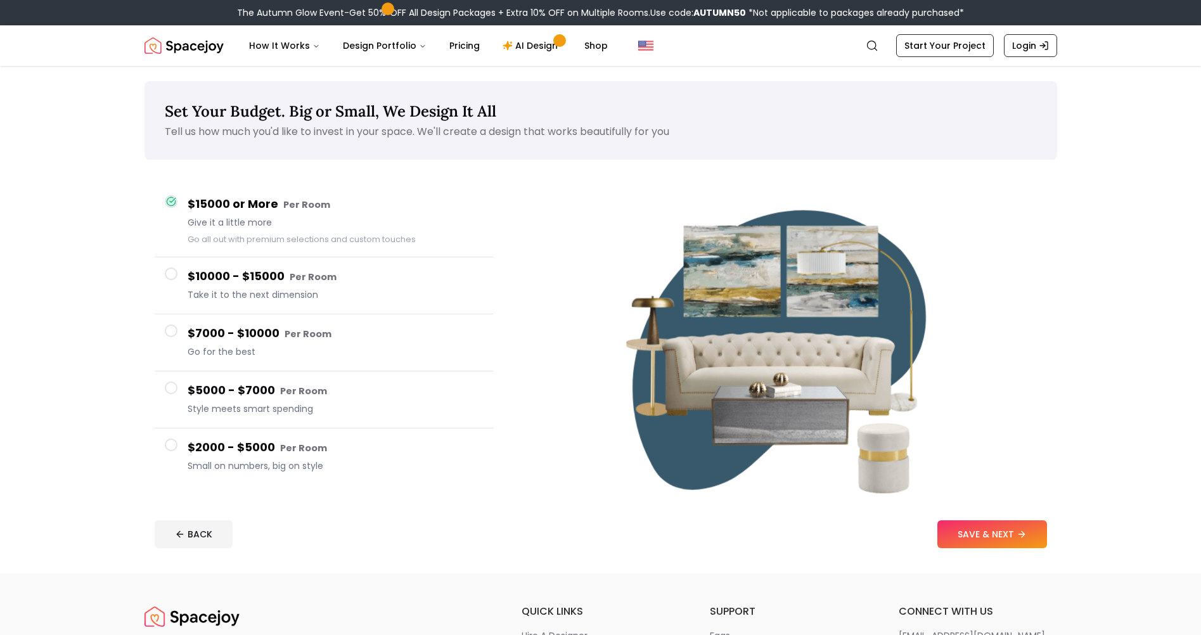
click at [174, 456] on button "$2000 - $5000 Per Room Small on numbers, big on style" at bounding box center [324, 456] width 338 height 56
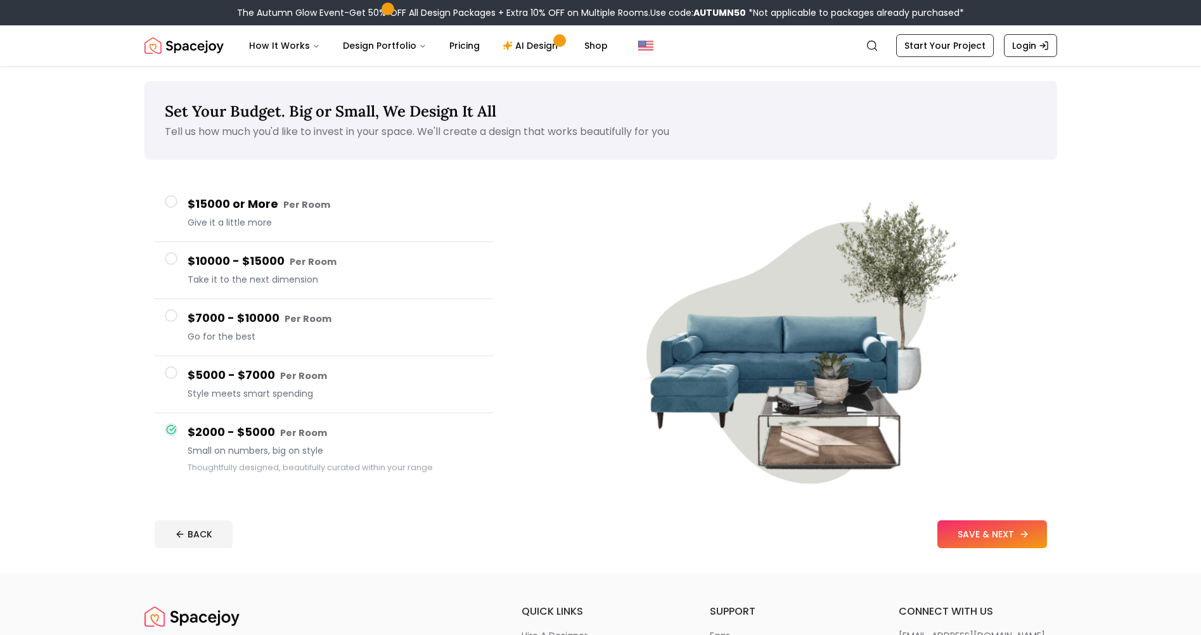
click at [978, 535] on button "SAVE & NEXT" at bounding box center [992, 534] width 110 height 28
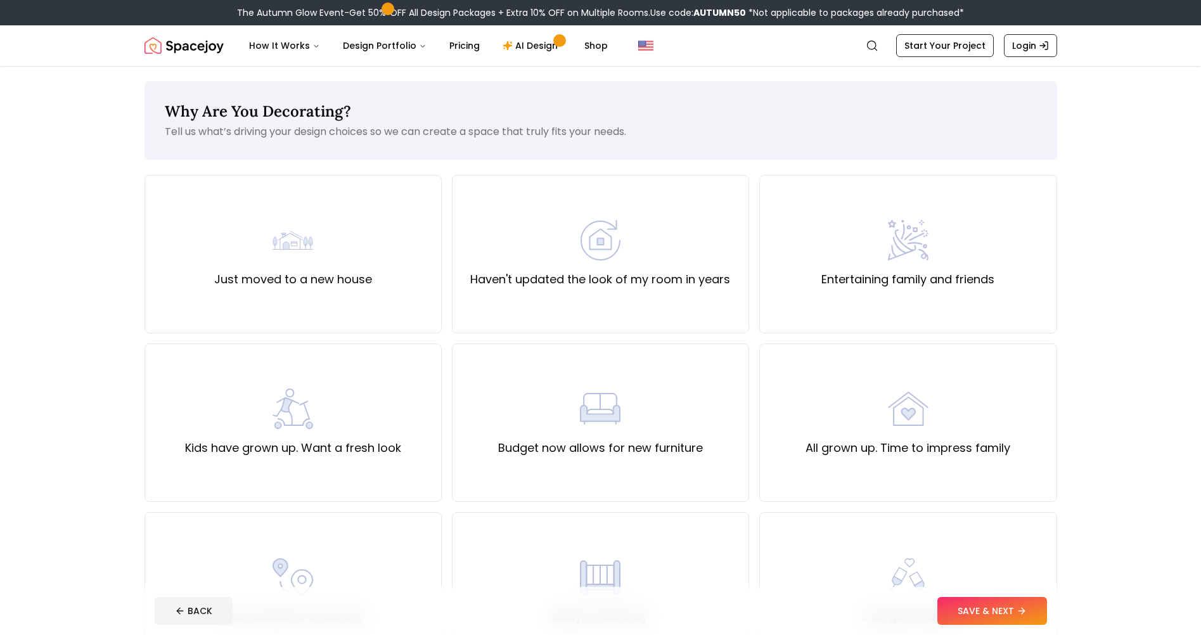
click at [319, 305] on div "Just moved to a new house" at bounding box center [292, 254] width 297 height 158
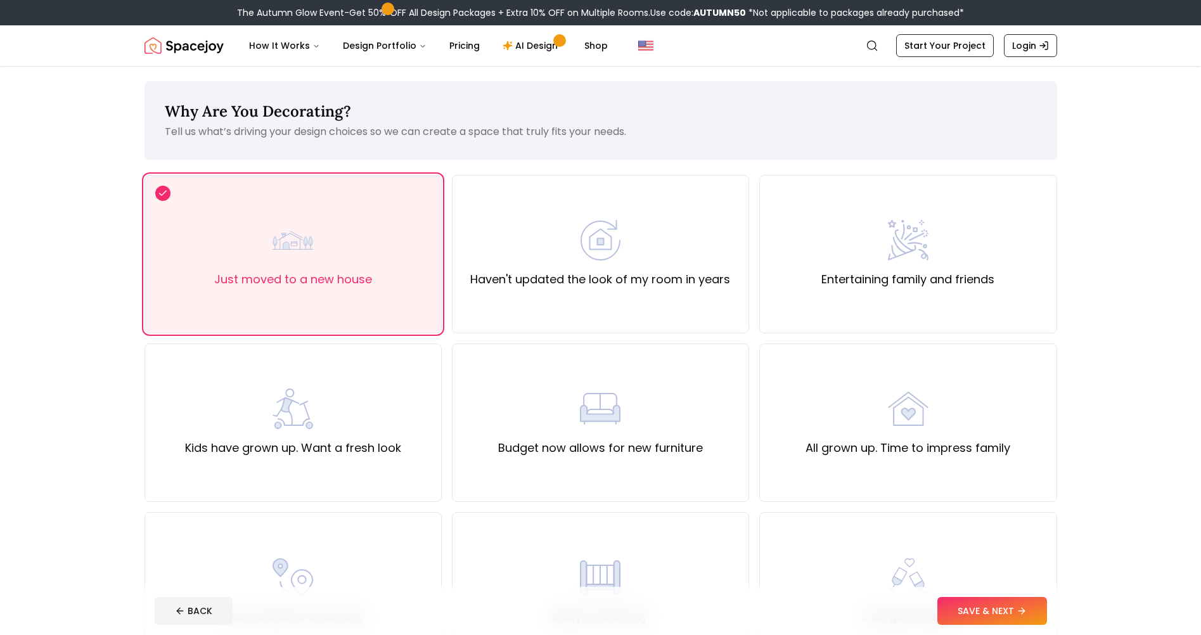
click at [977, 622] on button "SAVE & NEXT" at bounding box center [992, 611] width 110 height 28
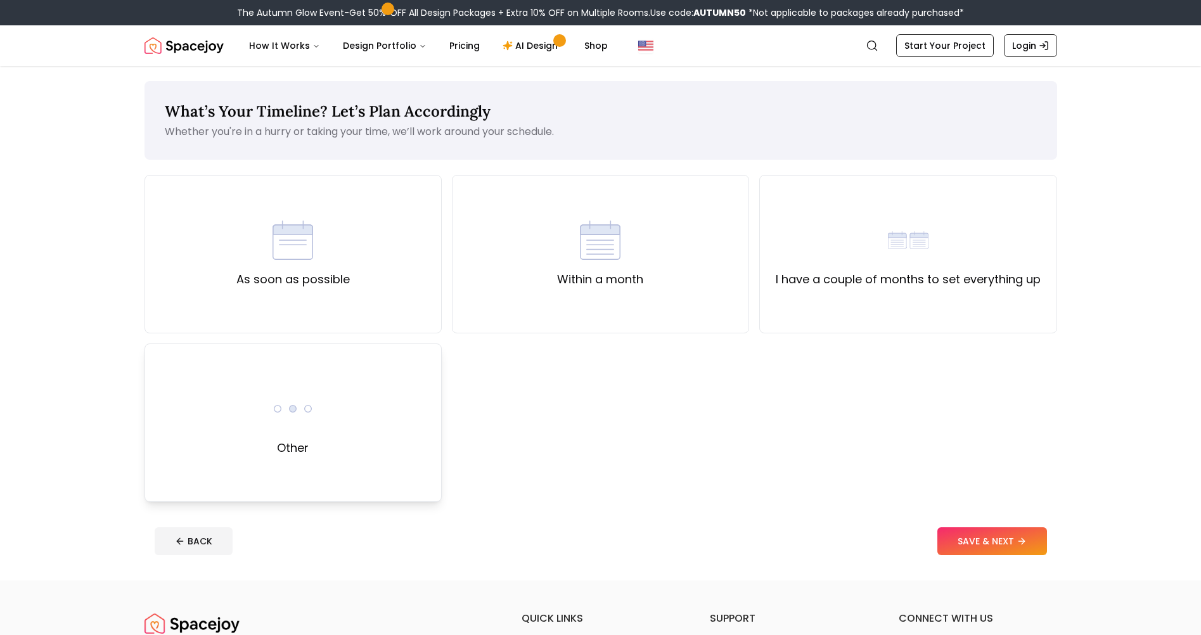
click at [422, 386] on div "Other" at bounding box center [292, 422] width 297 height 158
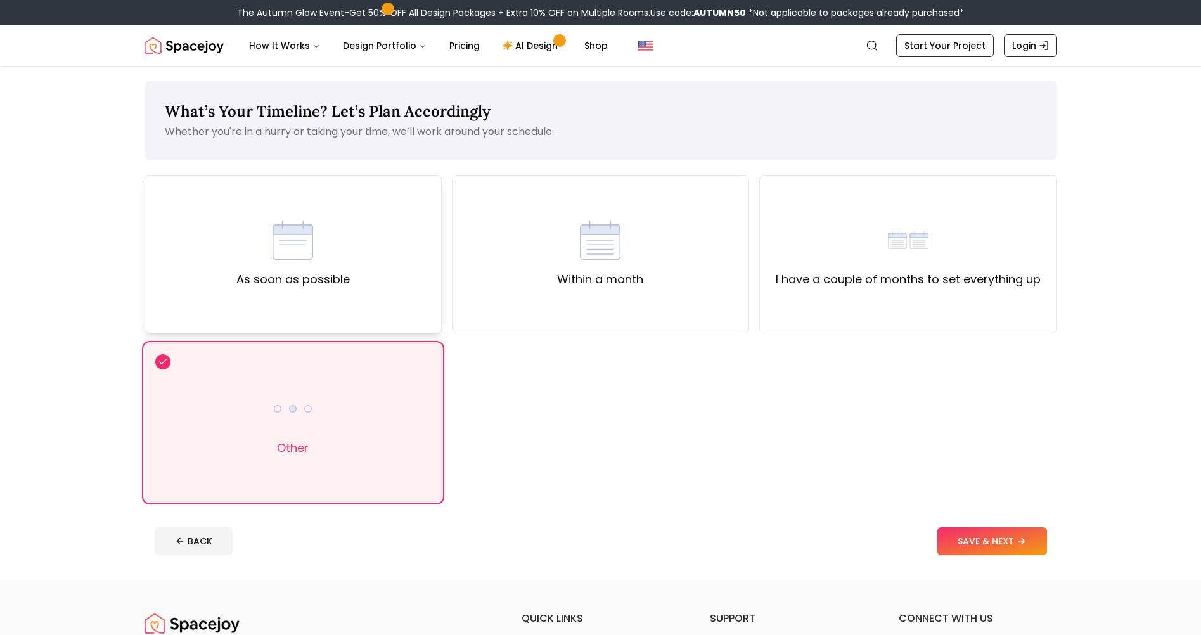
click at [376, 292] on div "As soon as possible" at bounding box center [292, 254] width 297 height 158
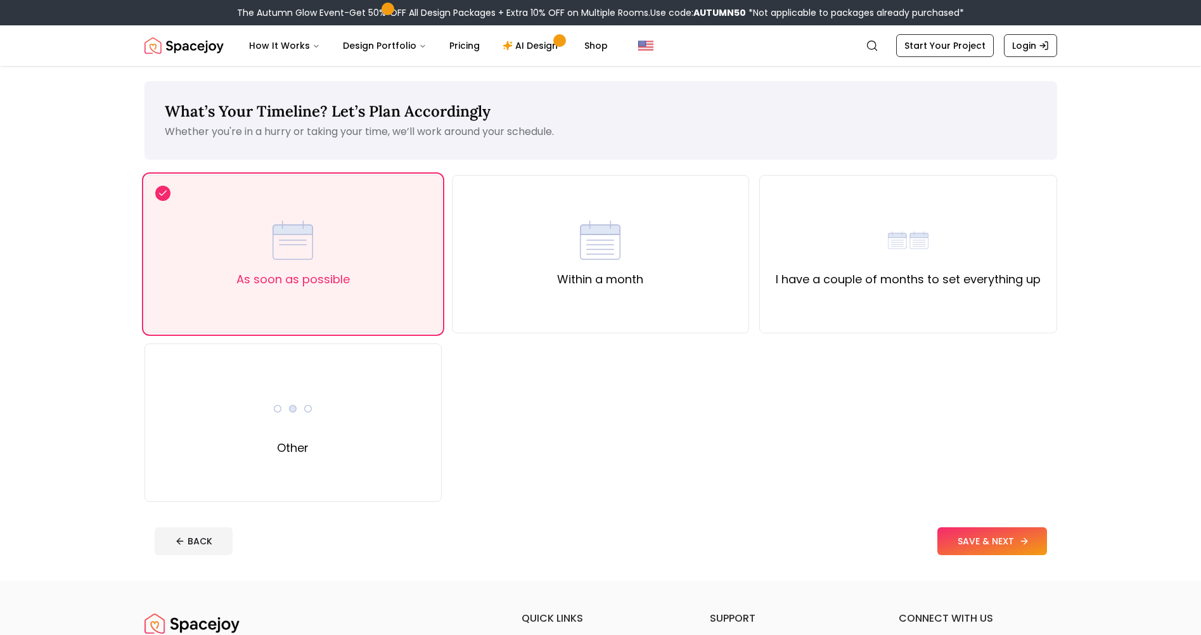
click at [997, 551] on button "SAVE & NEXT" at bounding box center [992, 541] width 110 height 28
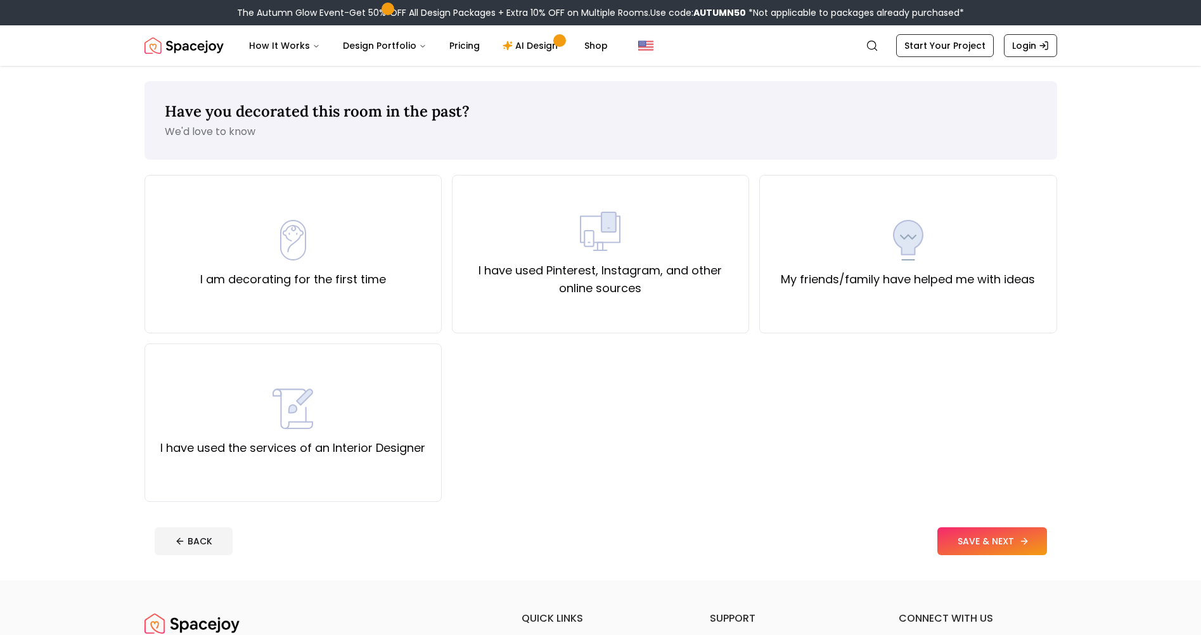
click at [995, 548] on button "SAVE & NEXT" at bounding box center [992, 541] width 110 height 28
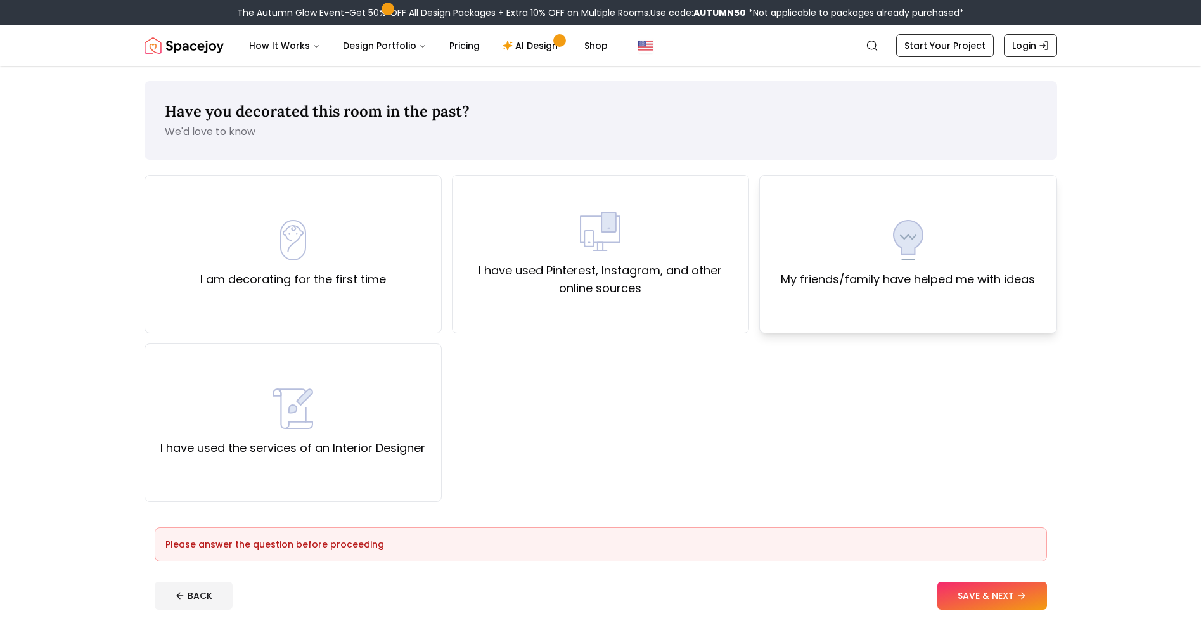
click at [939, 325] on div "My friends/family have helped me with ideas" at bounding box center [907, 254] width 297 height 158
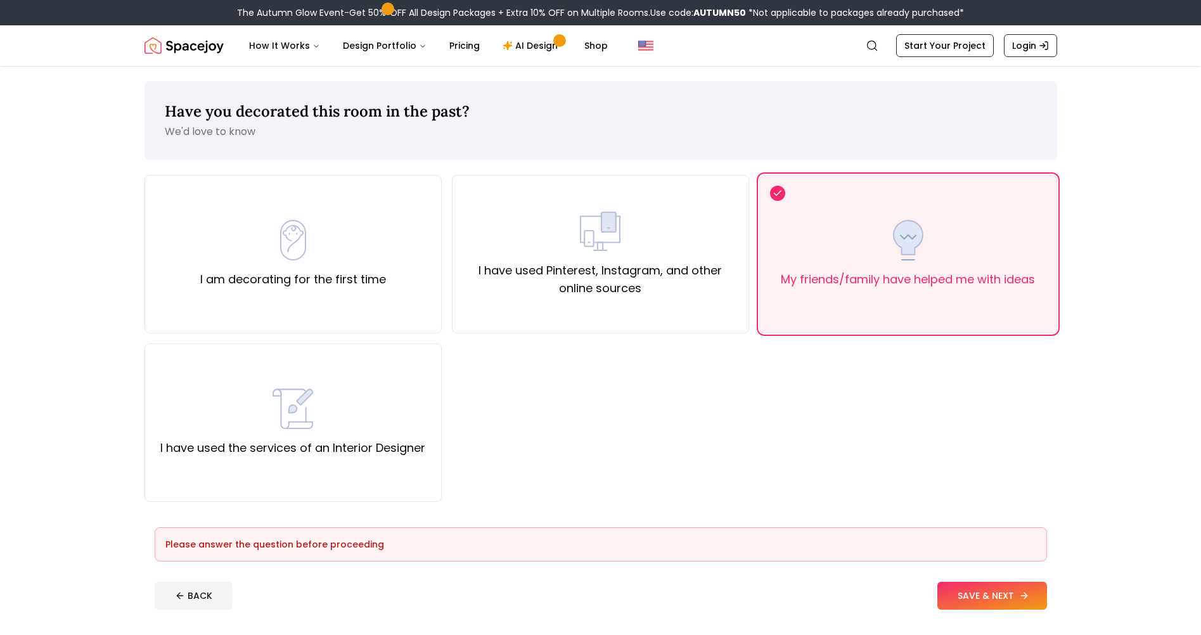
click at [977, 605] on button "SAVE & NEXT" at bounding box center [992, 596] width 110 height 28
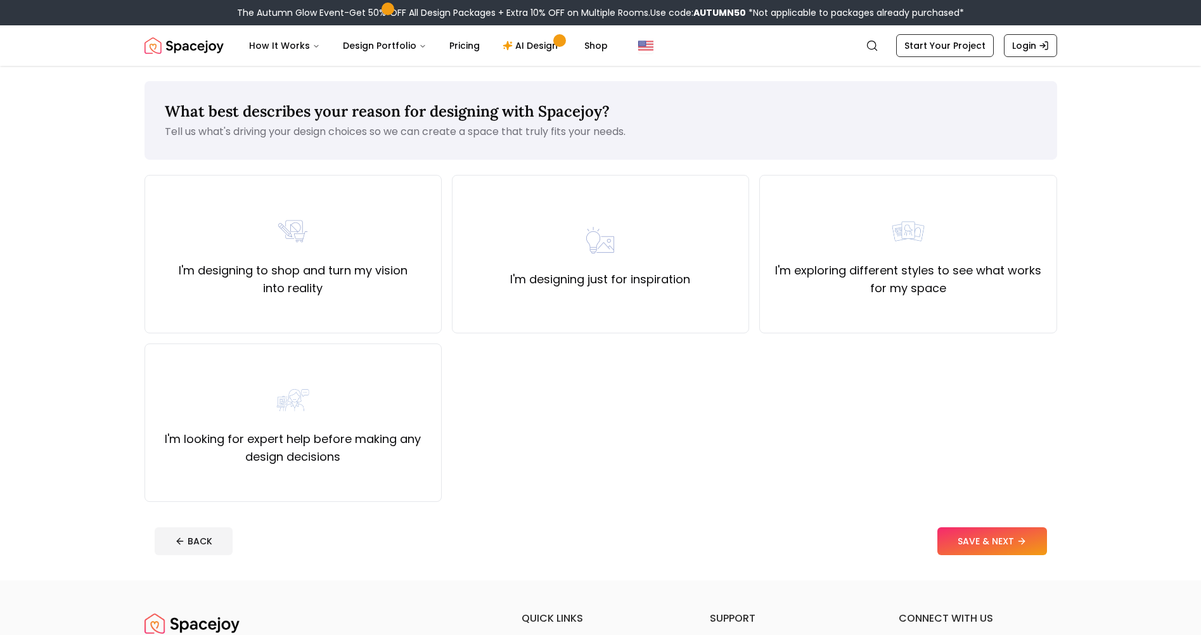
drag, startPoint x: 728, startPoint y: 306, endPoint x: 813, endPoint y: 338, distance: 90.6
click at [731, 307] on div "I'm designing just for inspiration" at bounding box center [600, 254] width 297 height 158
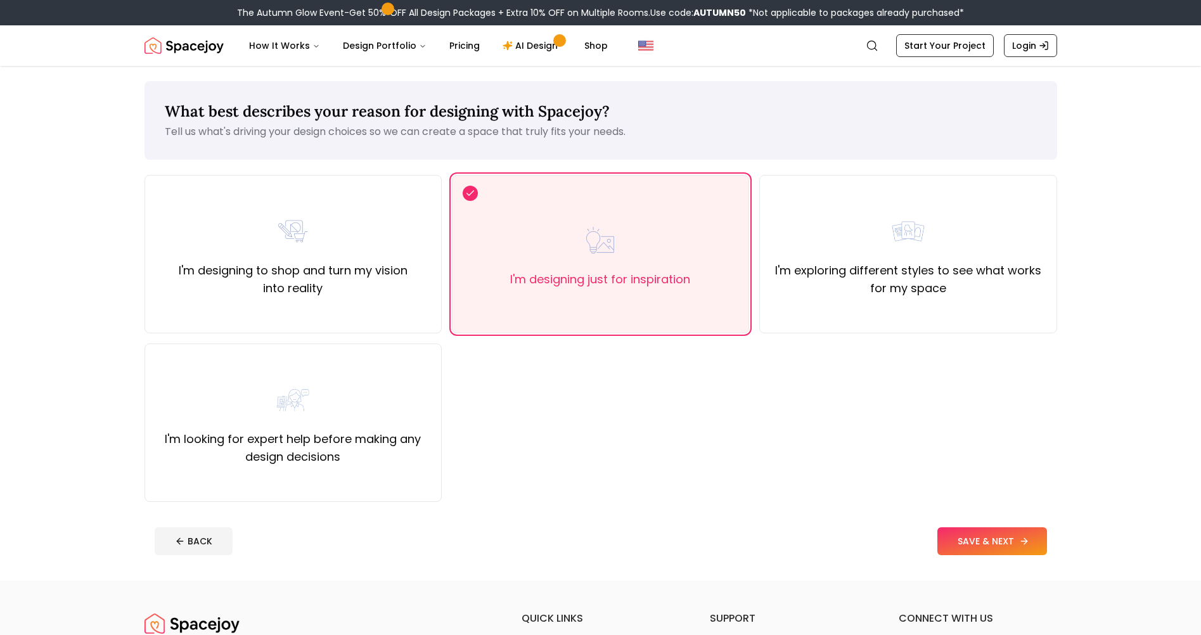
click at [992, 542] on button "SAVE & NEXT" at bounding box center [992, 541] width 110 height 28
